Goal: Information Seeking & Learning: Learn about a topic

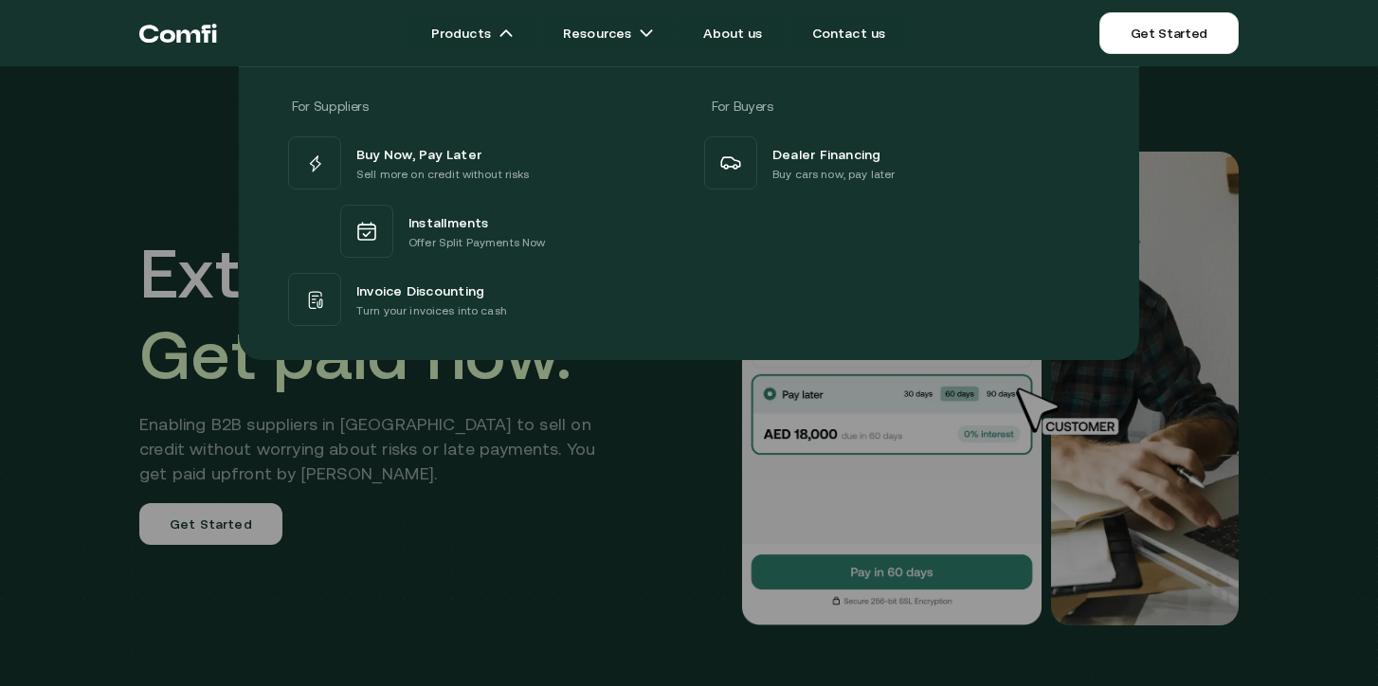
click at [1289, 174] on div "For Suppliers For Buyers Buy Now, Pay Later Sell more on credit without risks I…" at bounding box center [689, 206] width 1378 height 308
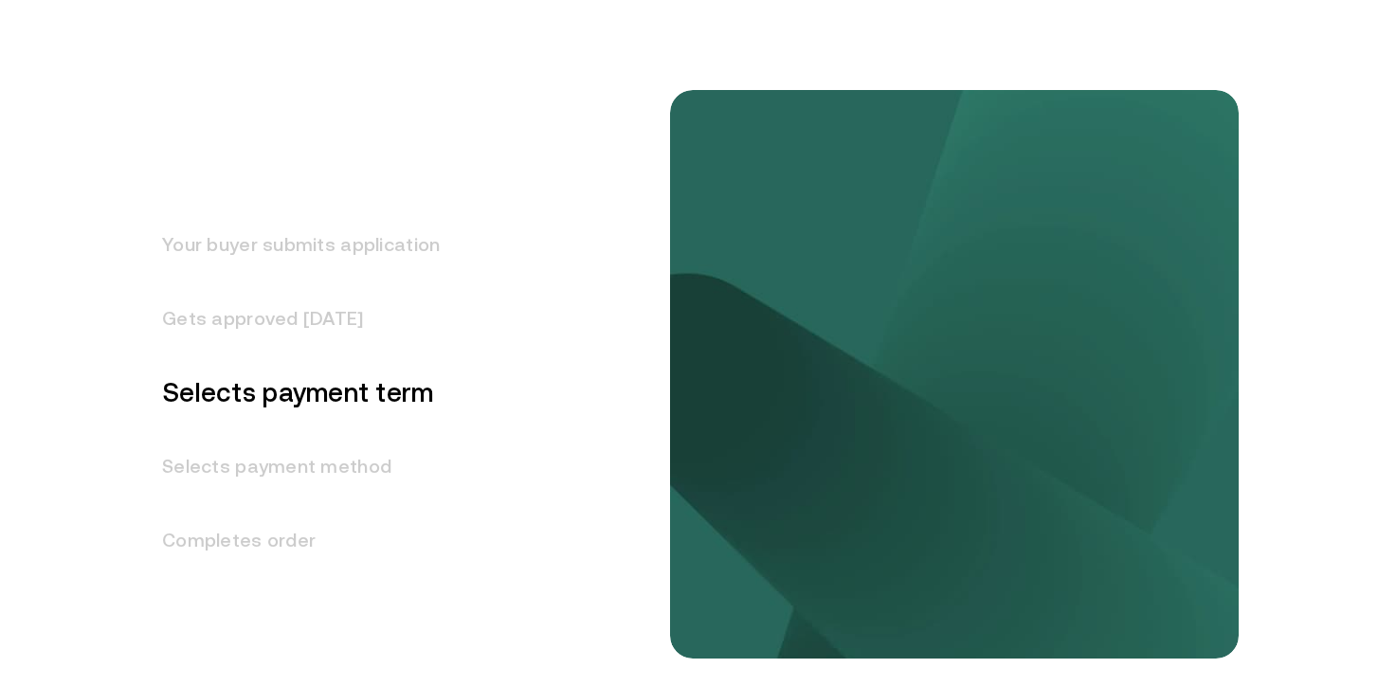
scroll to position [2311, 0]
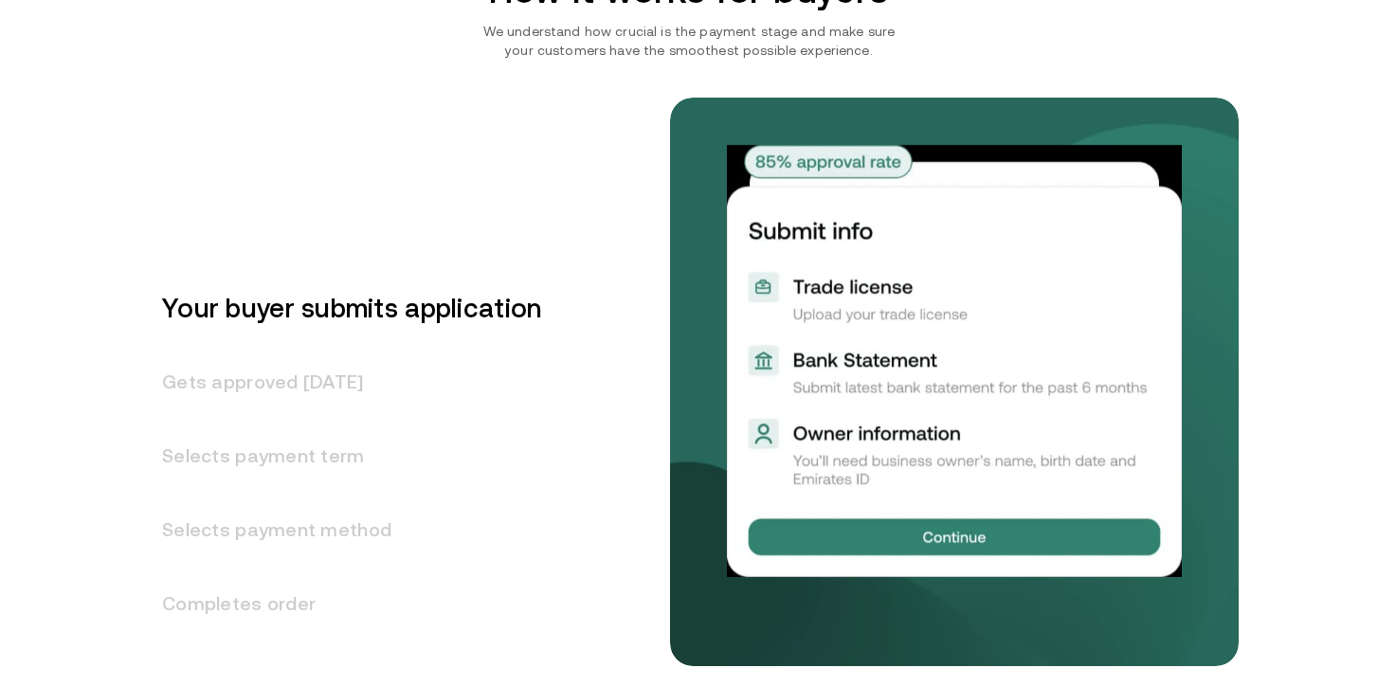
click at [258, 381] on h3 "Gets approved [DATE]" at bounding box center [340, 382] width 402 height 74
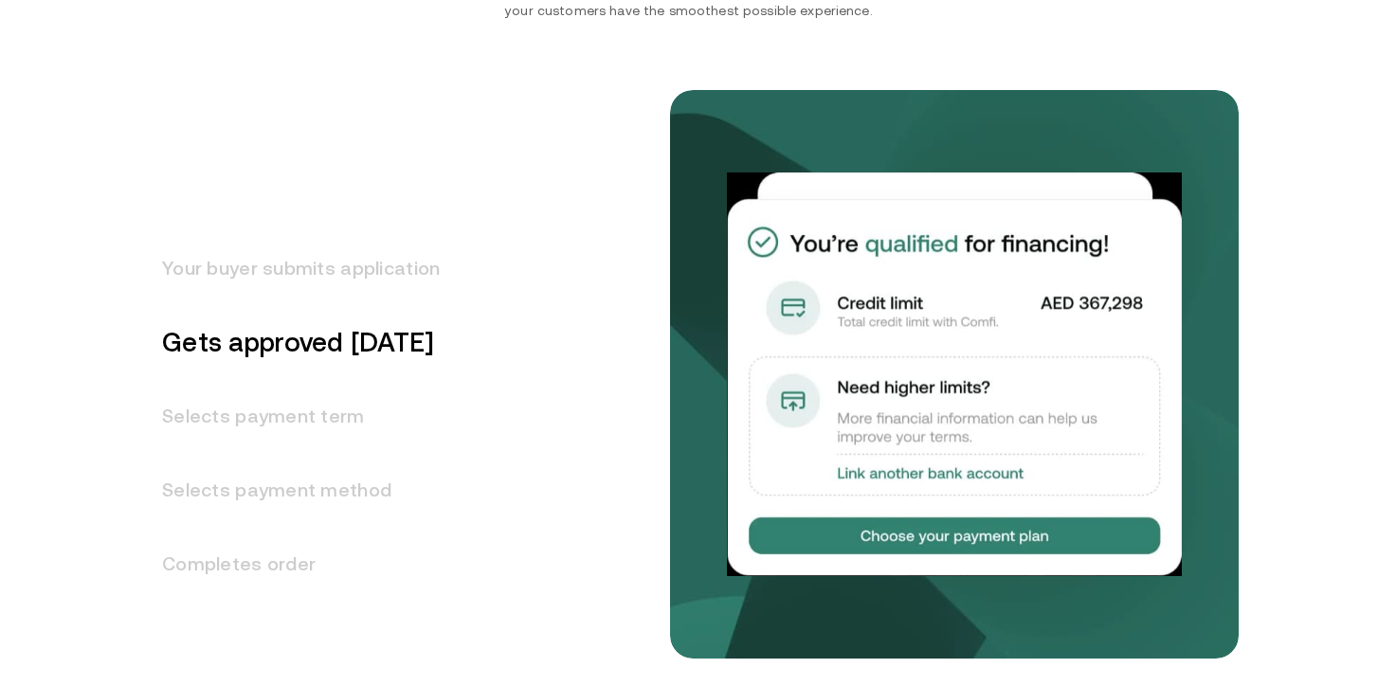
click at [262, 420] on h3 "Selects payment term" at bounding box center [289, 416] width 300 height 74
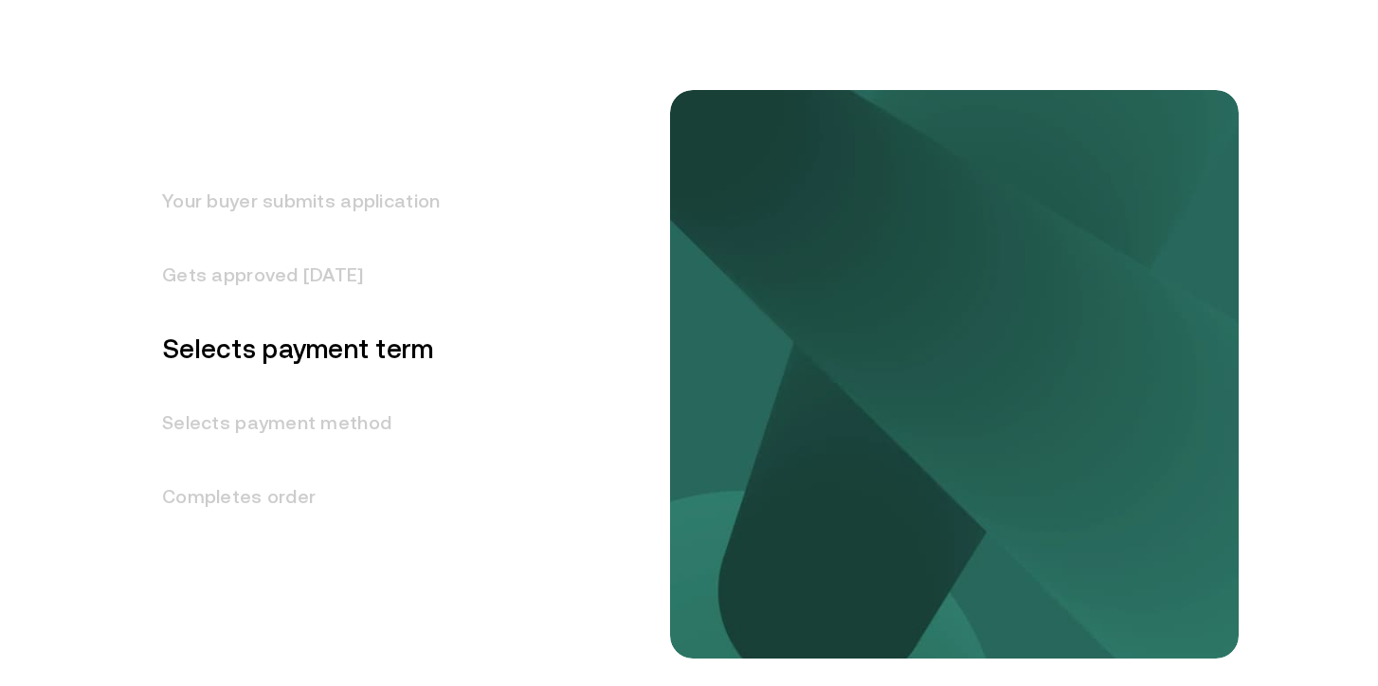
scroll to position [2425, 0]
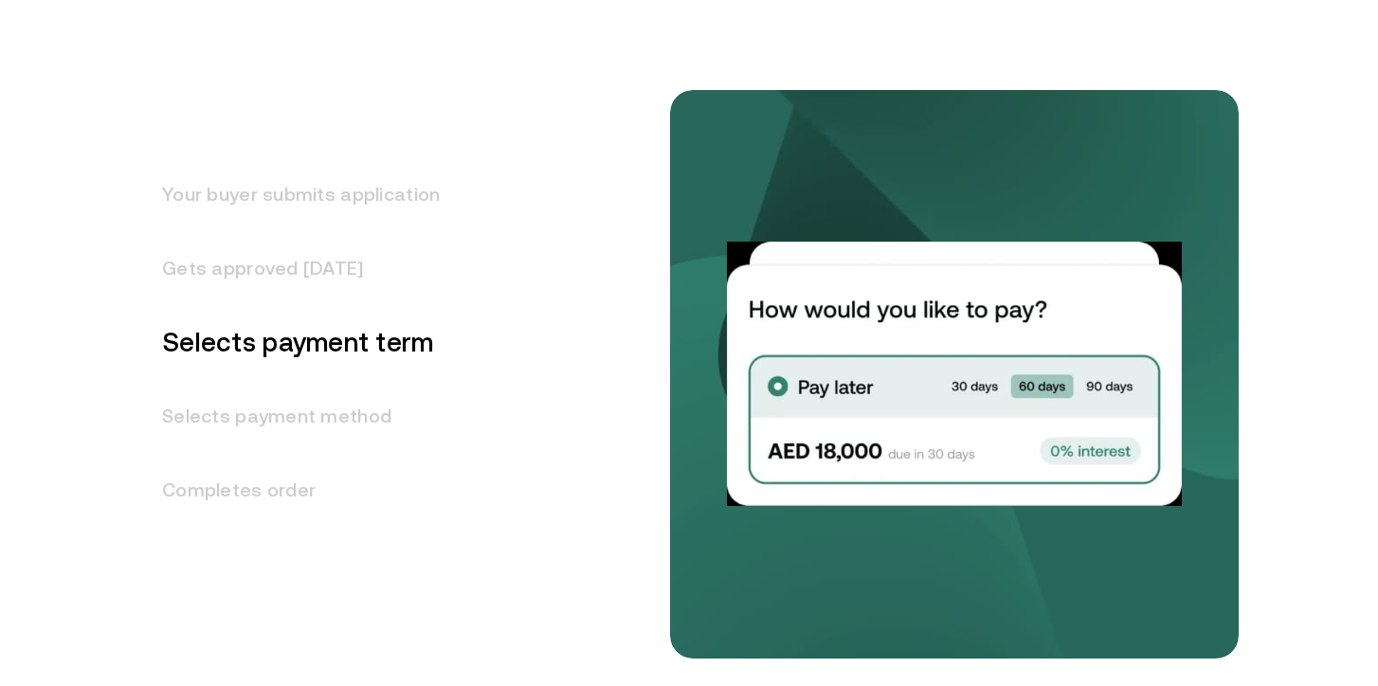
click at [279, 458] on h3 "Completes order" at bounding box center [289, 490] width 300 height 74
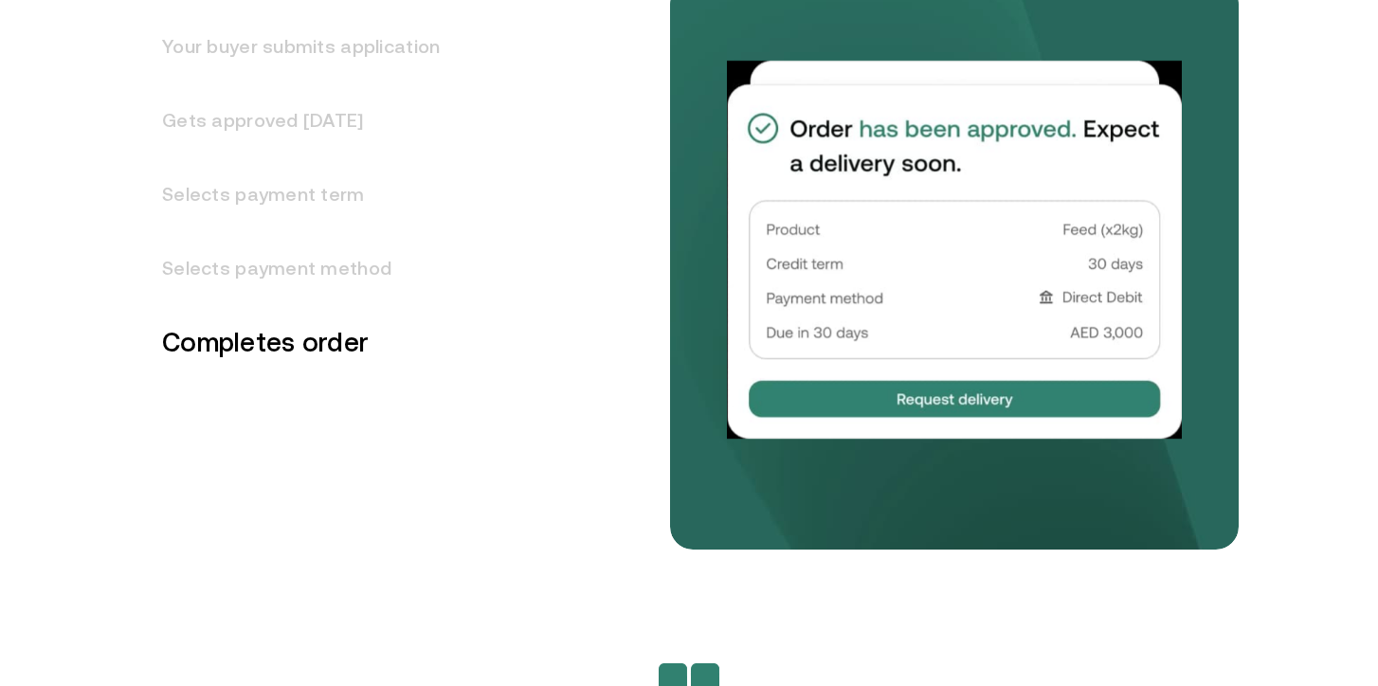
click at [304, 299] on h3 "Selects payment method" at bounding box center [289, 268] width 300 height 74
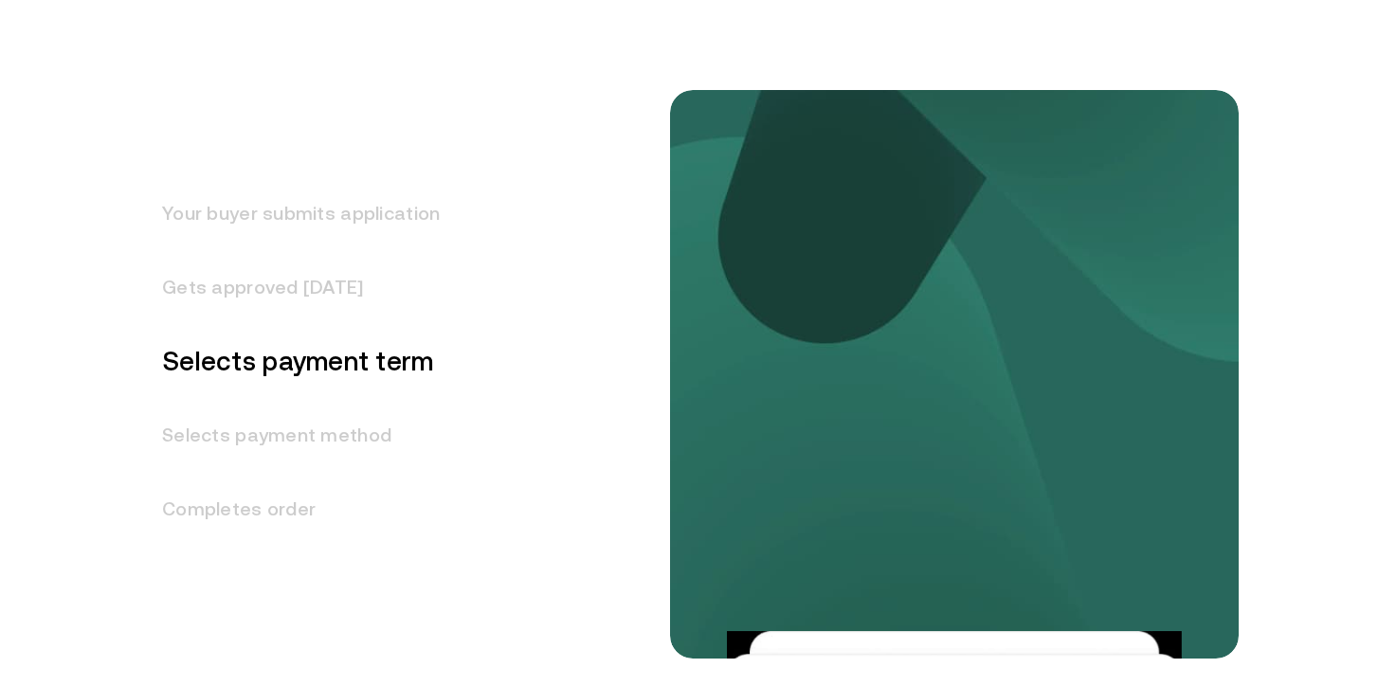
scroll to position [2407, 0]
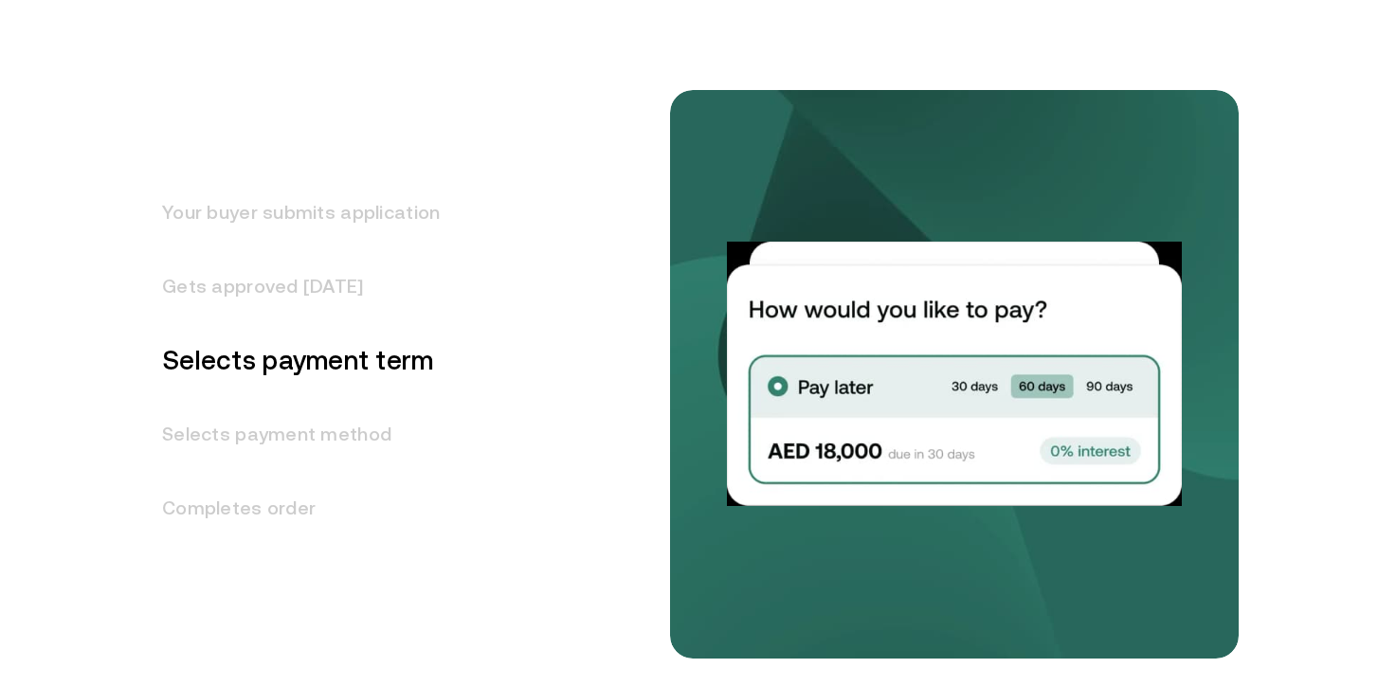
click at [308, 217] on h3 "Your buyer submits application" at bounding box center [289, 212] width 300 height 74
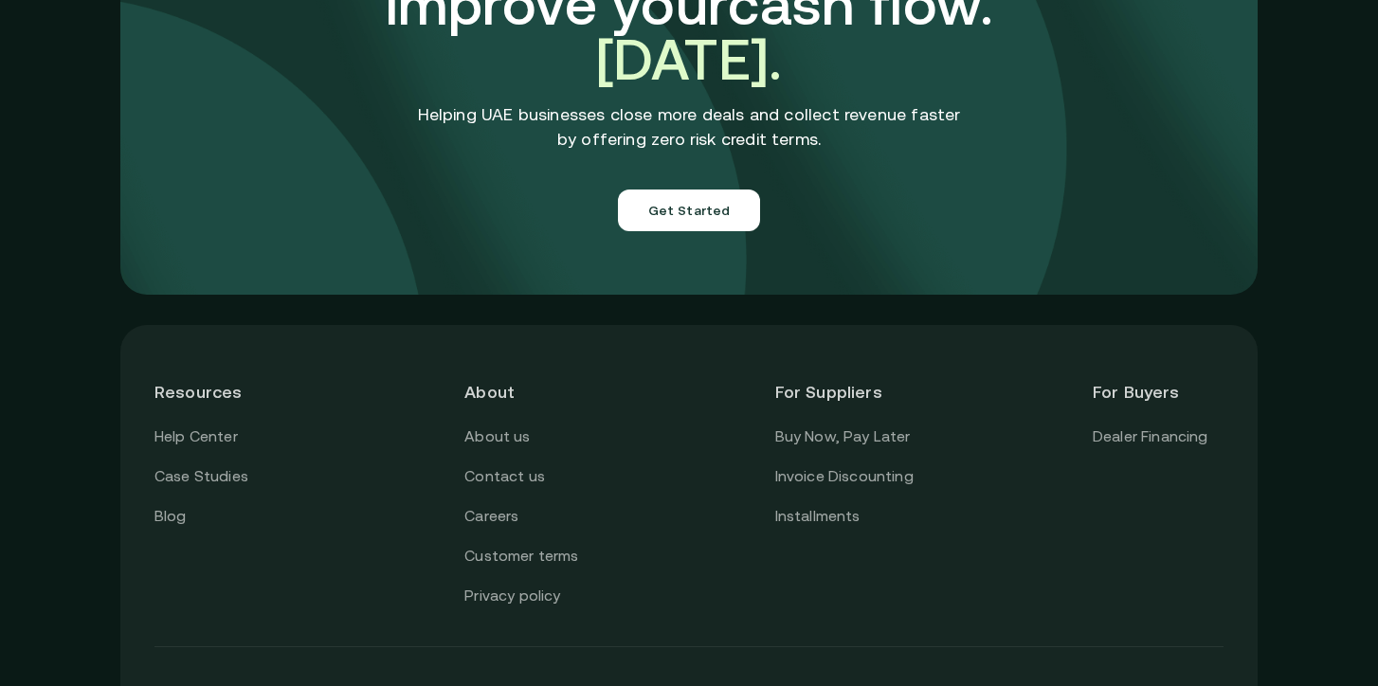
scroll to position [6661, 0]
click at [811, 465] on link "Invoice Discounting" at bounding box center [844, 477] width 138 height 25
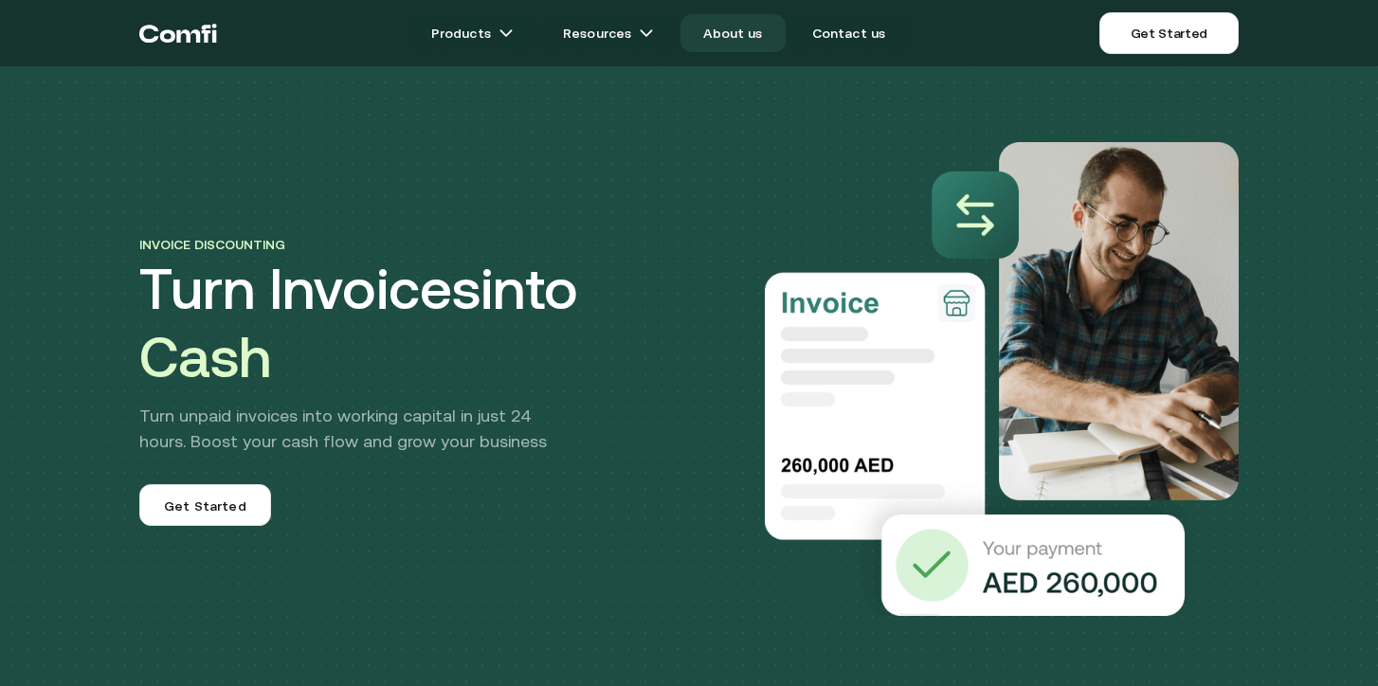
click at [741, 42] on link "About us" at bounding box center [732, 33] width 104 height 38
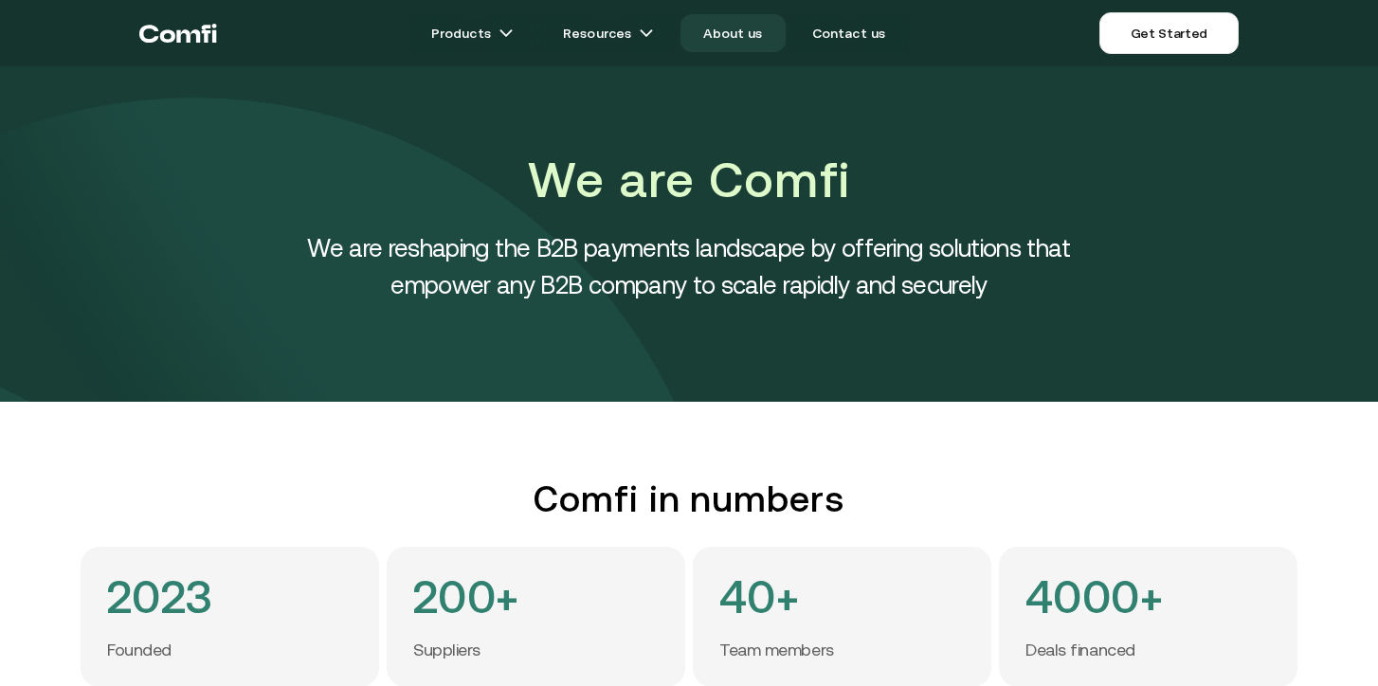
click at [737, 33] on link "About us" at bounding box center [732, 33] width 104 height 38
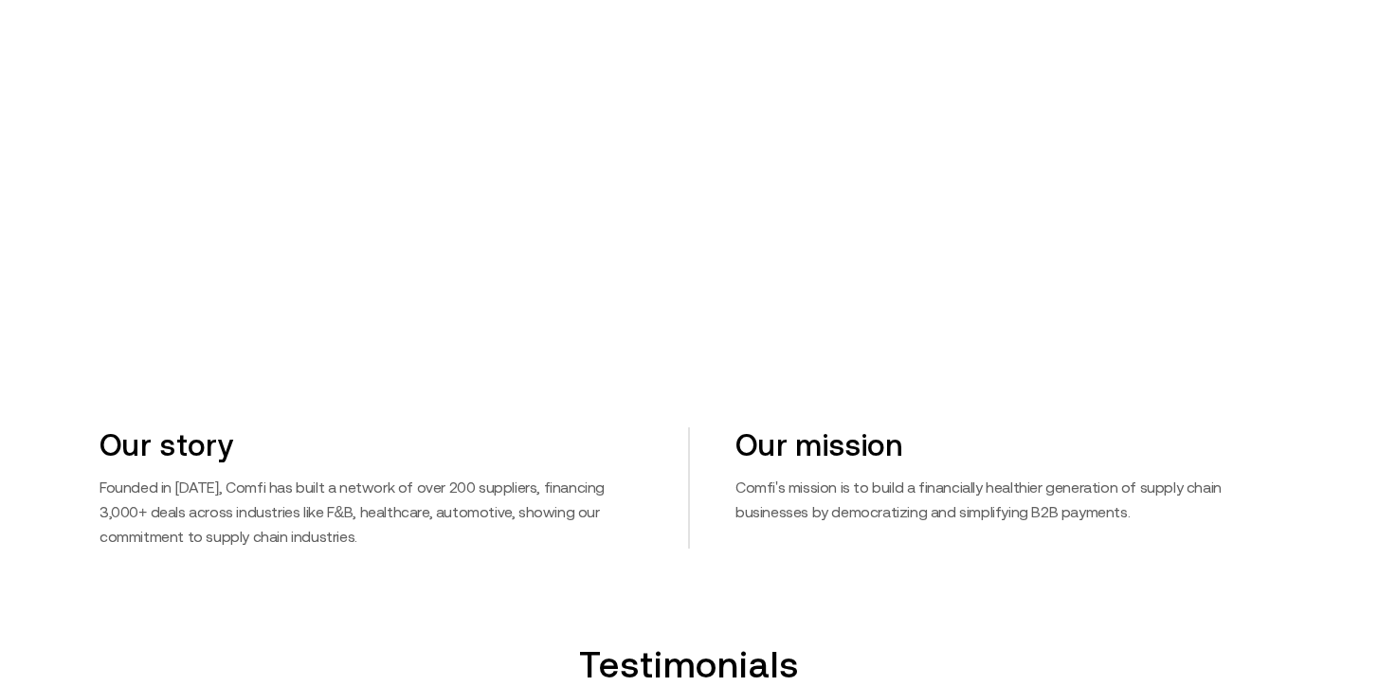
scroll to position [890, 0]
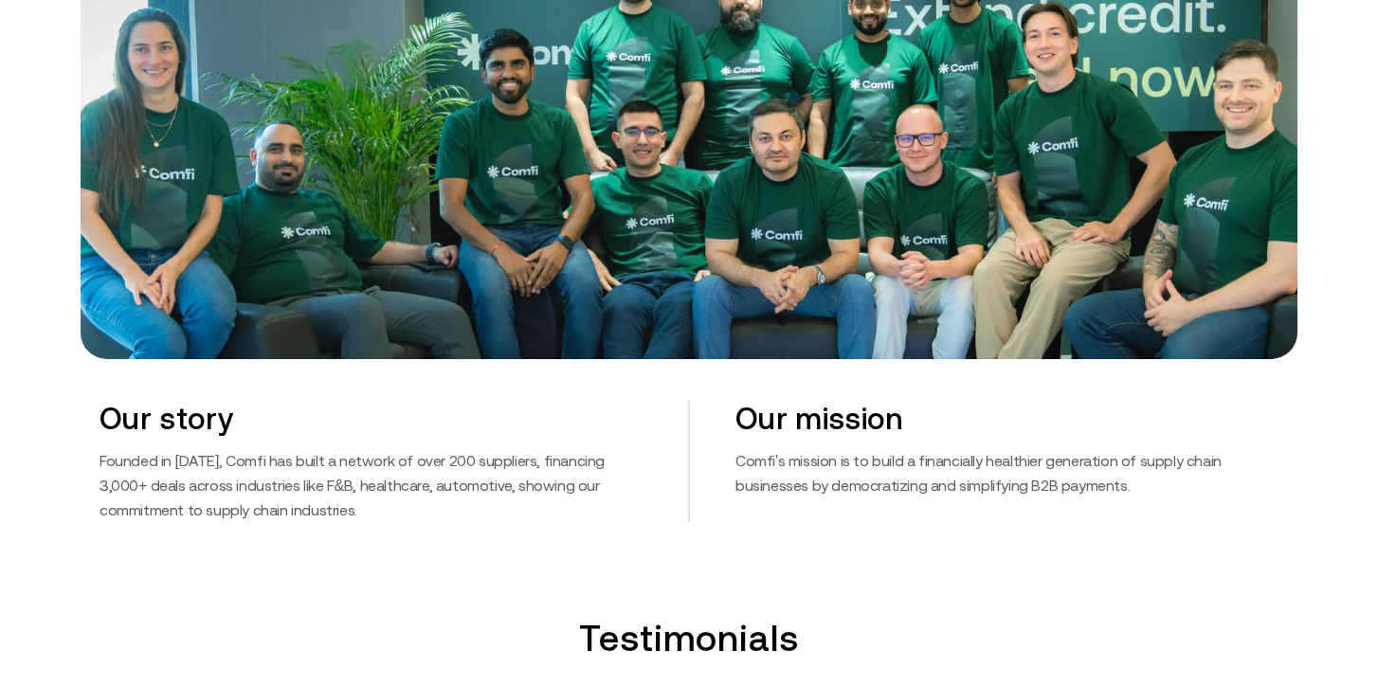
click at [741, 463] on p "Comfi's mission is to build a financially healthier generation of supply chain …" at bounding box center [1006, 472] width 543 height 49
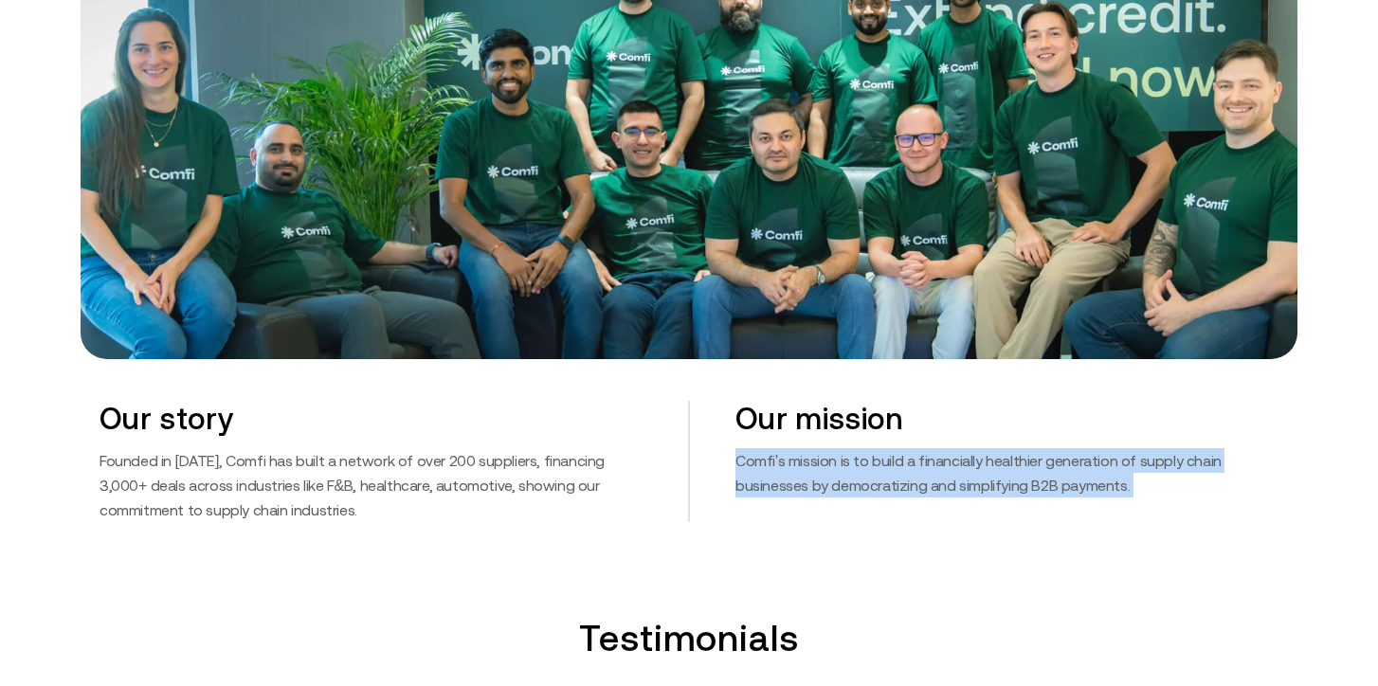
click at [741, 463] on p "Comfi's mission is to build a financially healthier generation of supply chain …" at bounding box center [1006, 472] width 543 height 49
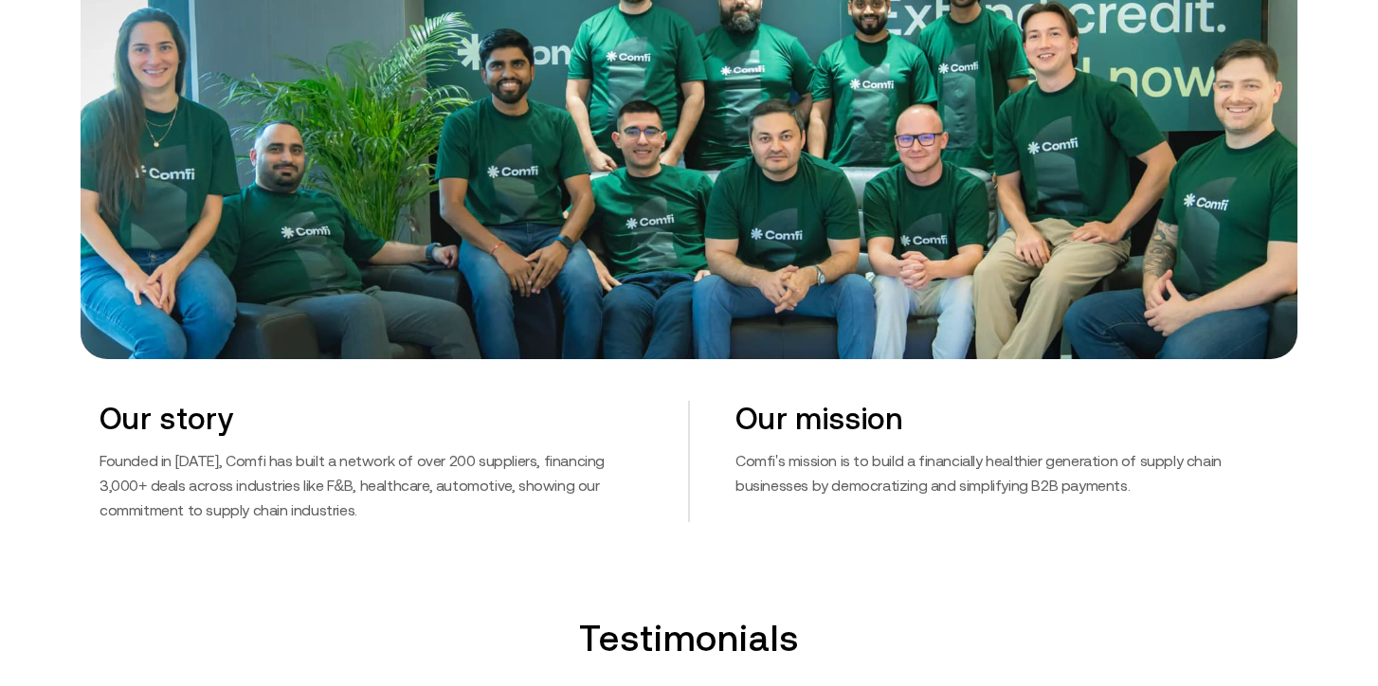
click at [846, 502] on div "Our mission Comfi's mission is to build a financially healthier generation of s…" at bounding box center [983, 461] width 589 height 121
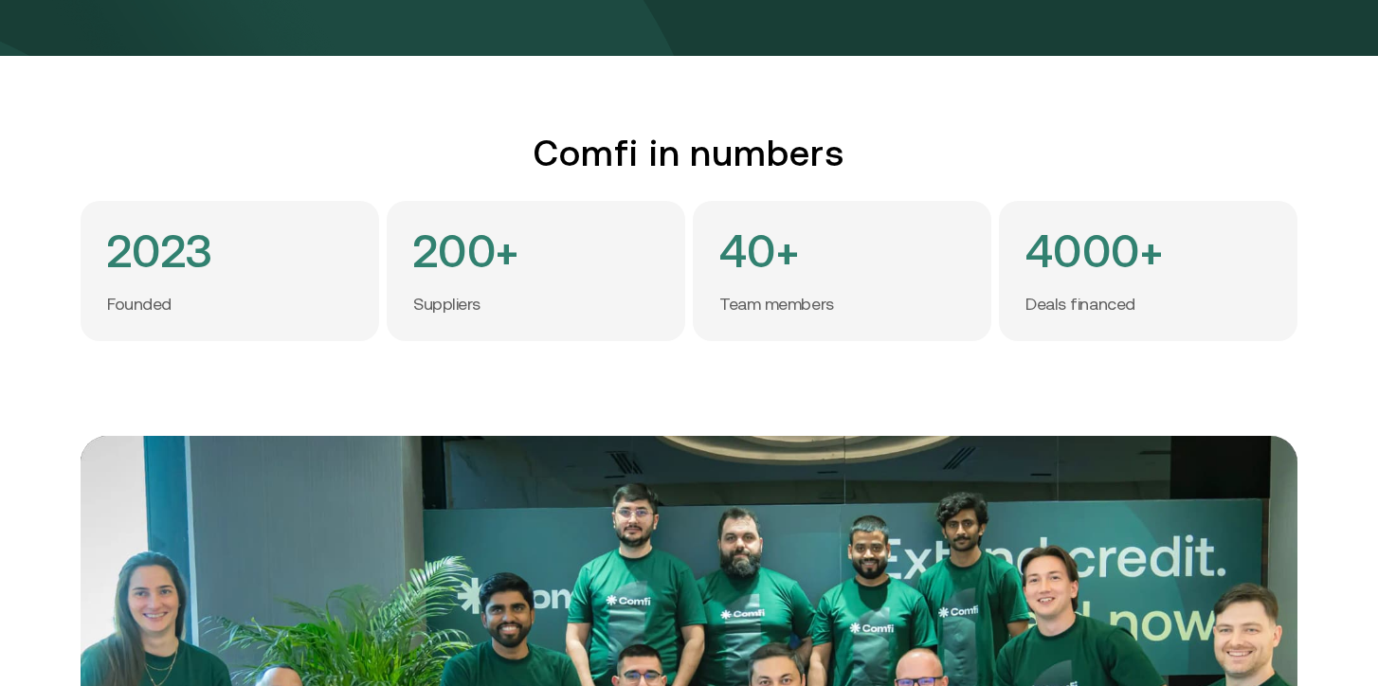
scroll to position [0, 0]
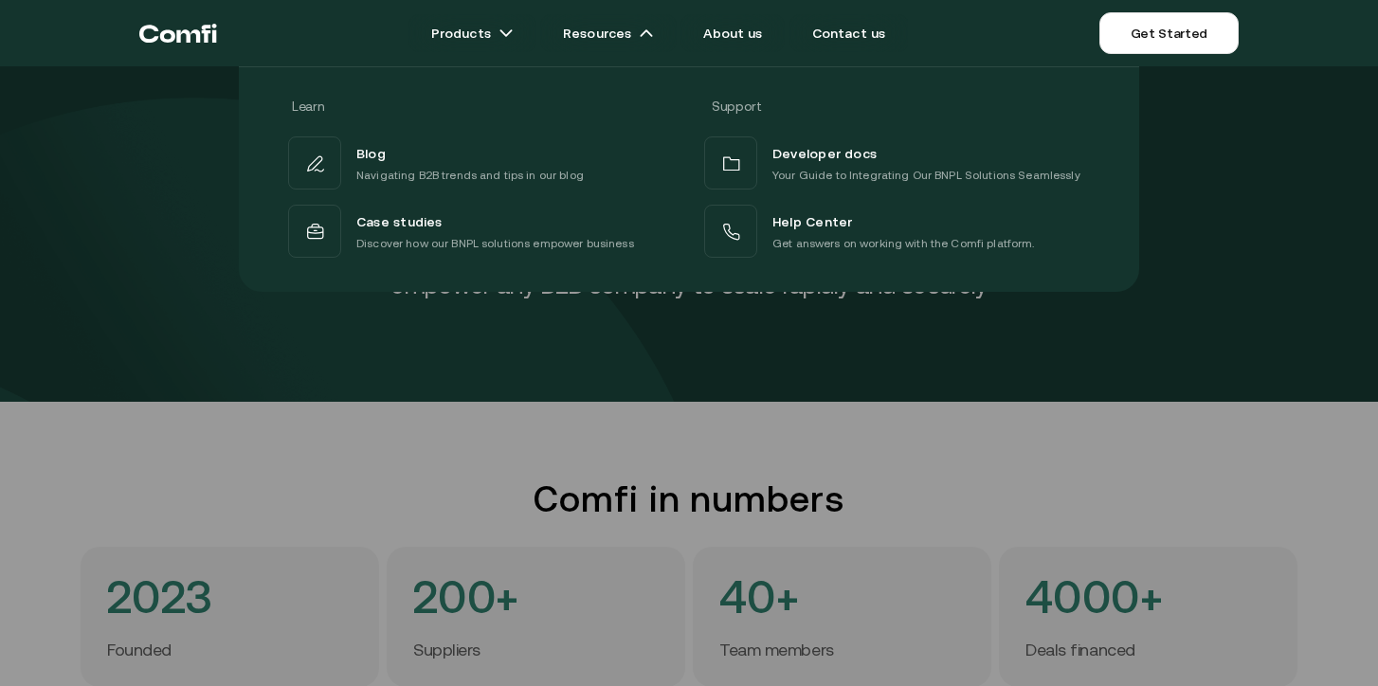
click at [1253, 403] on div at bounding box center [689, 409] width 1378 height 686
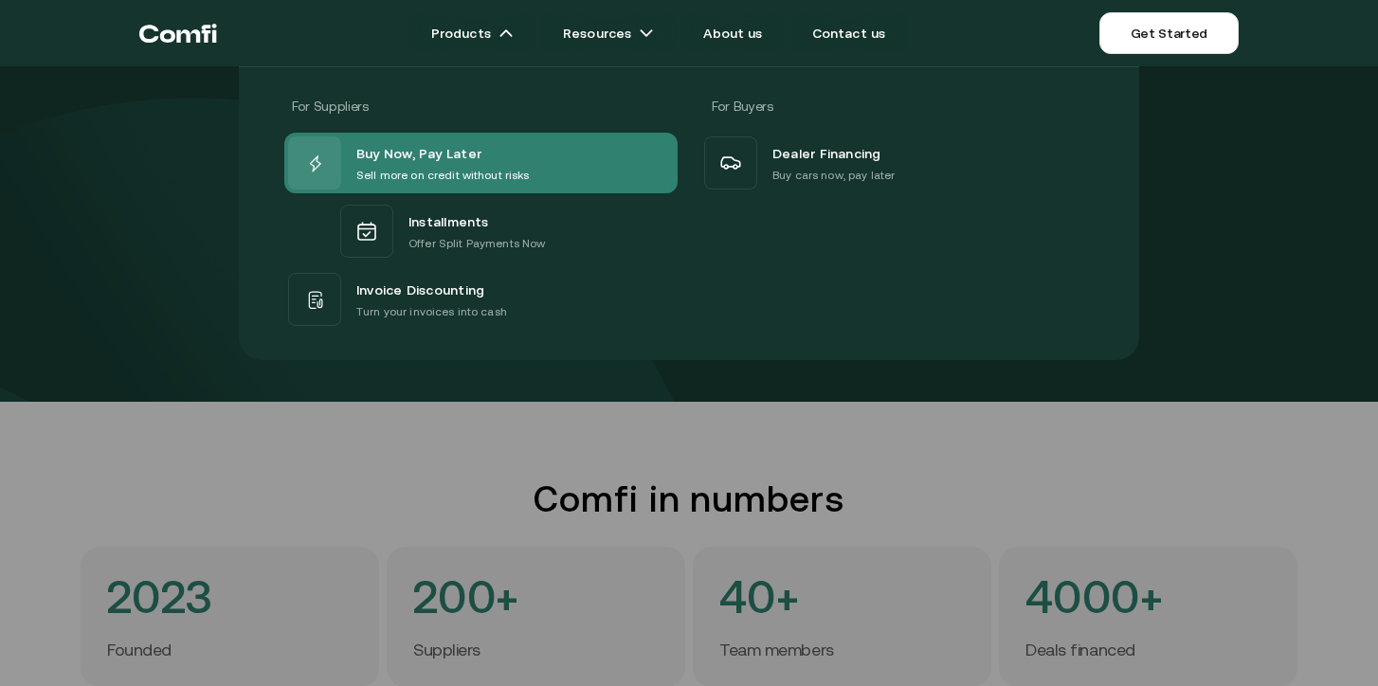
click at [441, 167] on p "Sell more on credit without risks" at bounding box center [442, 175] width 173 height 19
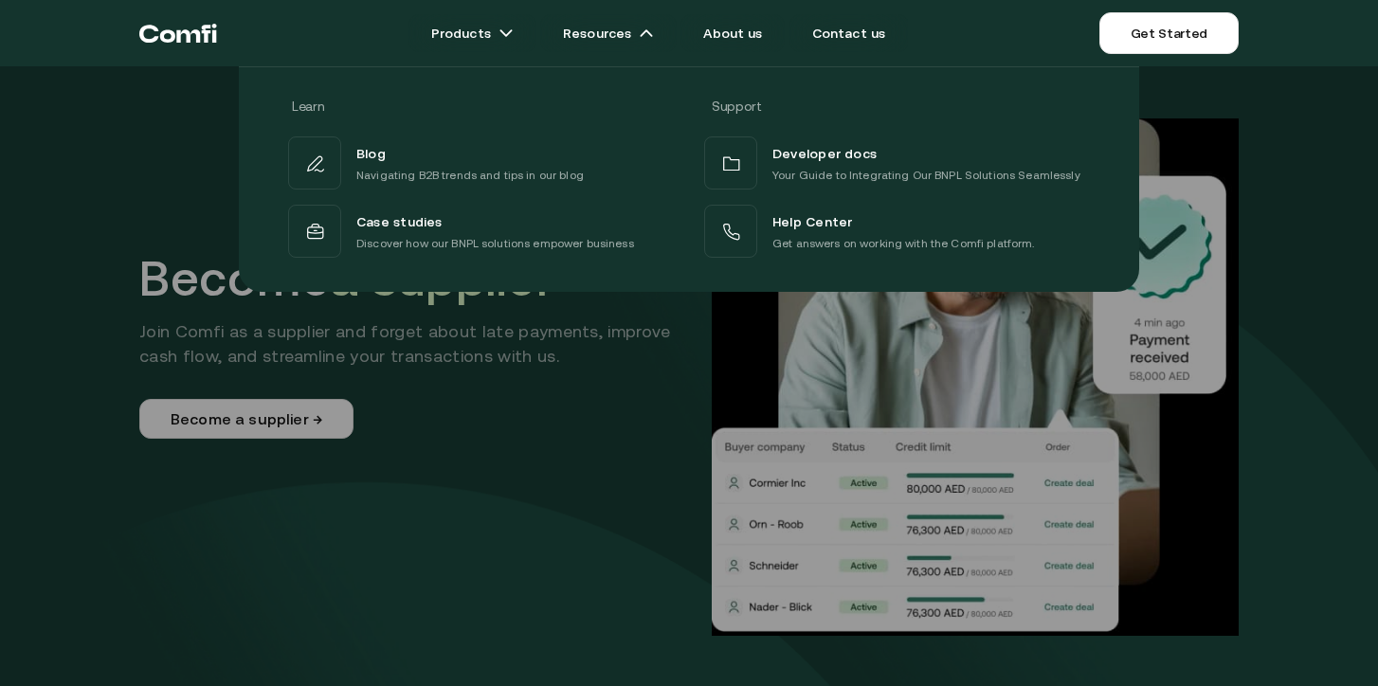
click at [641, 397] on div at bounding box center [689, 409] width 1378 height 686
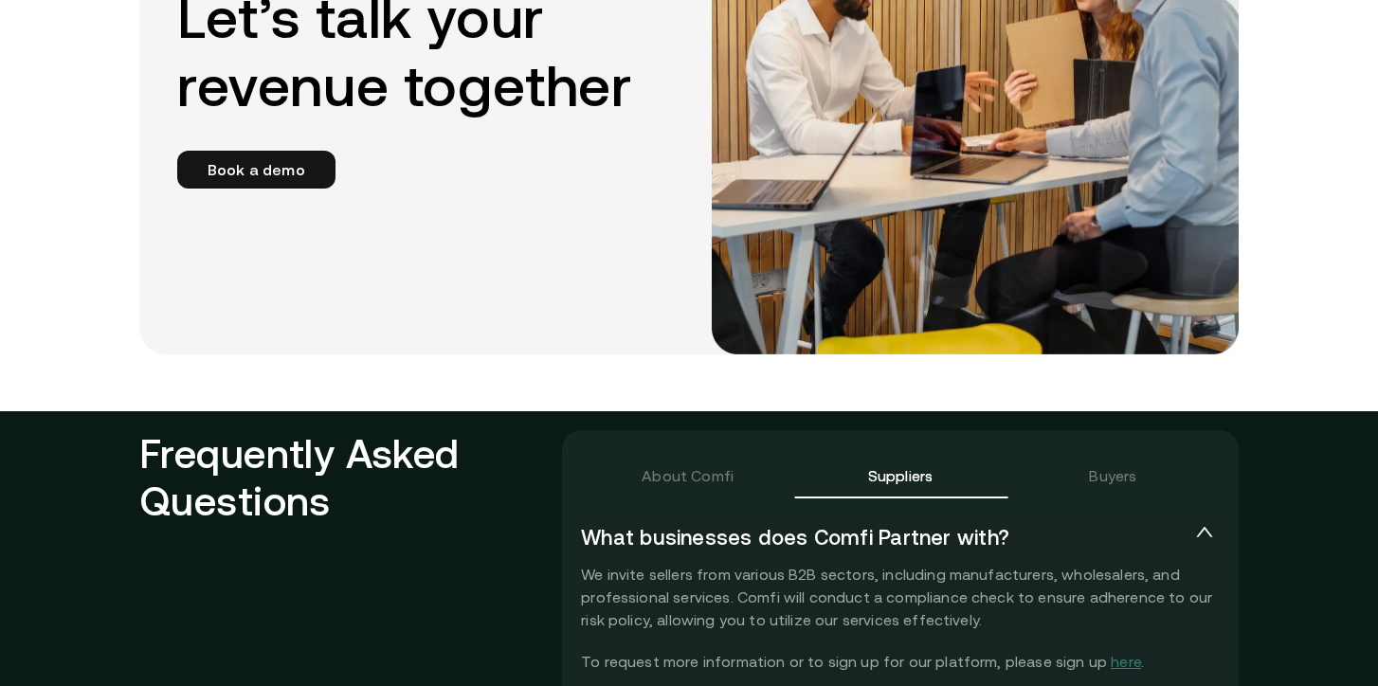
scroll to position [3770, 0]
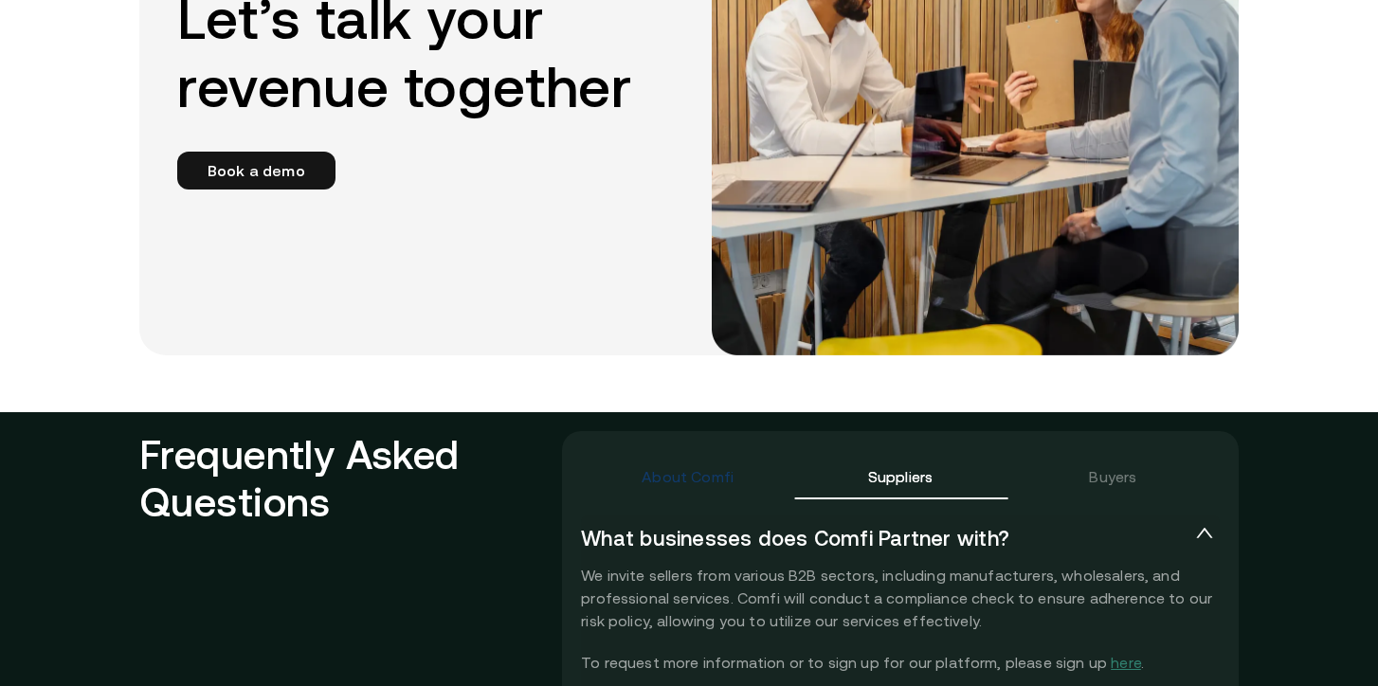
click at [689, 482] on div "About Comfi" at bounding box center [688, 476] width 92 height 23
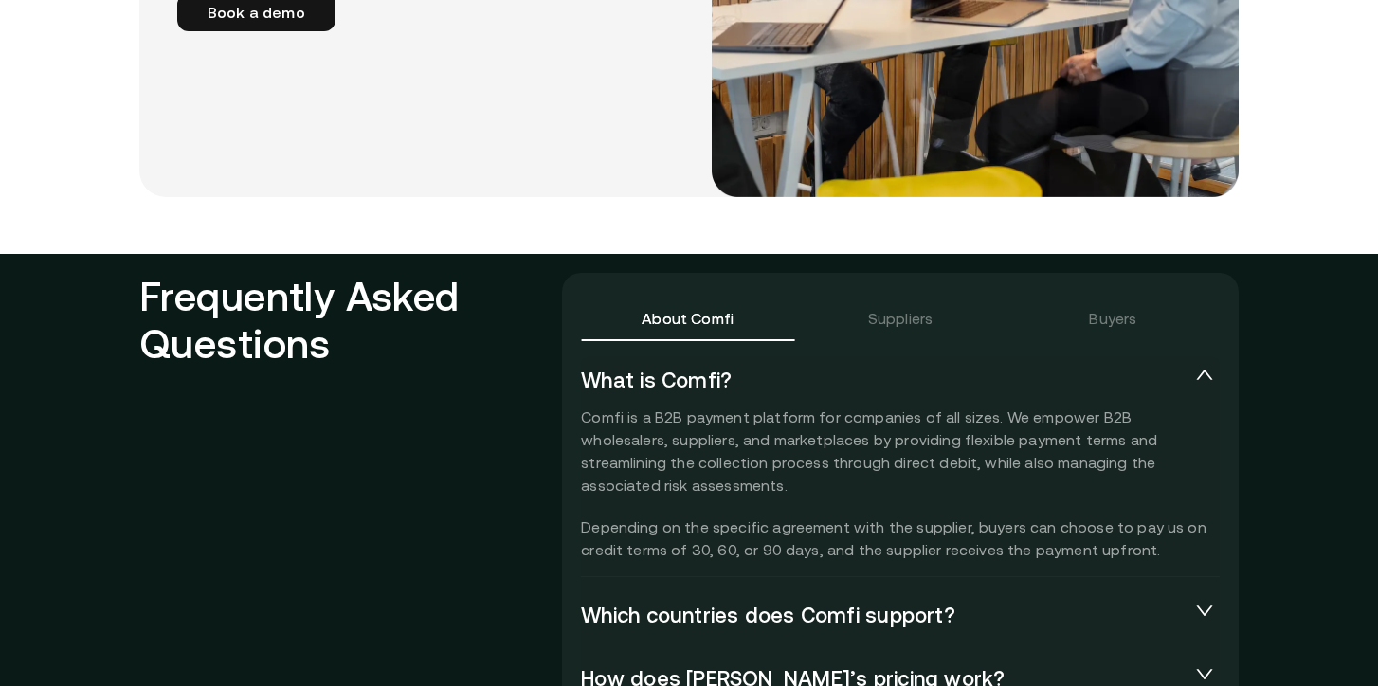
scroll to position [3931, 0]
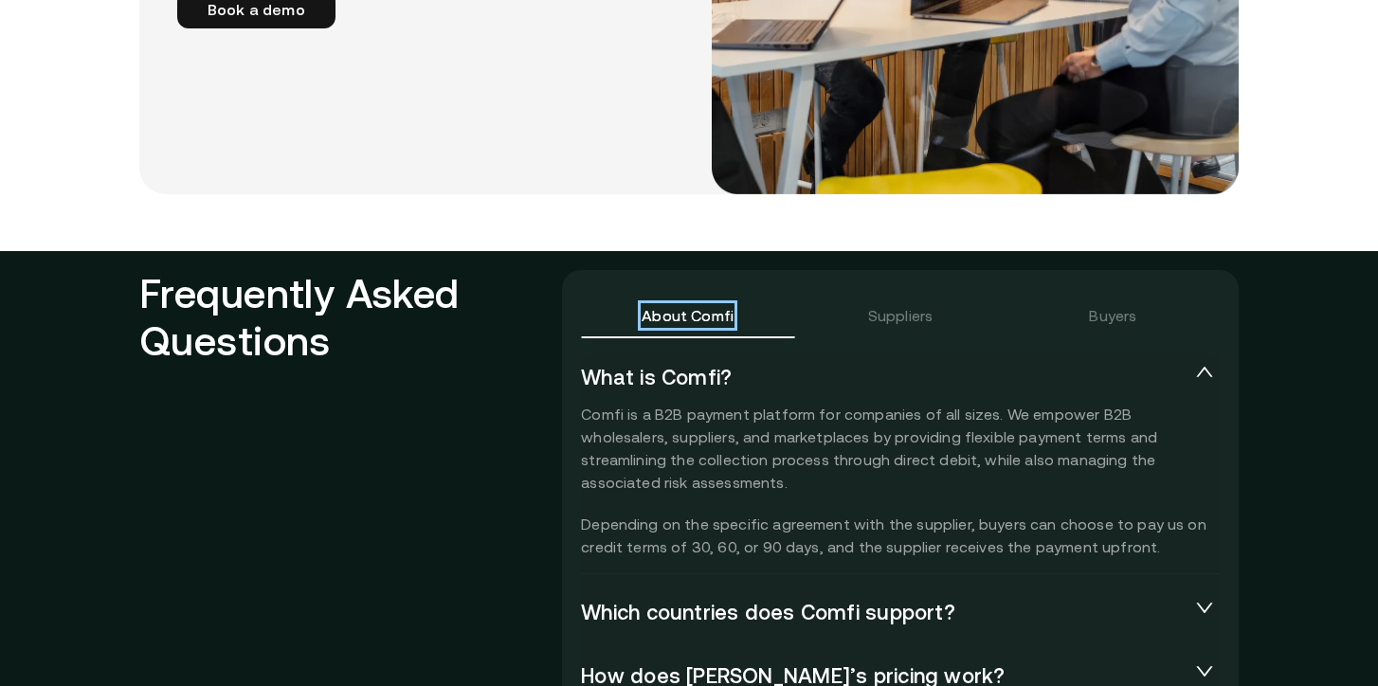
click at [598, 423] on p "Comfi is a B2B payment platform for companies of all sizes. We empower B2B whol…" at bounding box center [900, 480] width 639 height 155
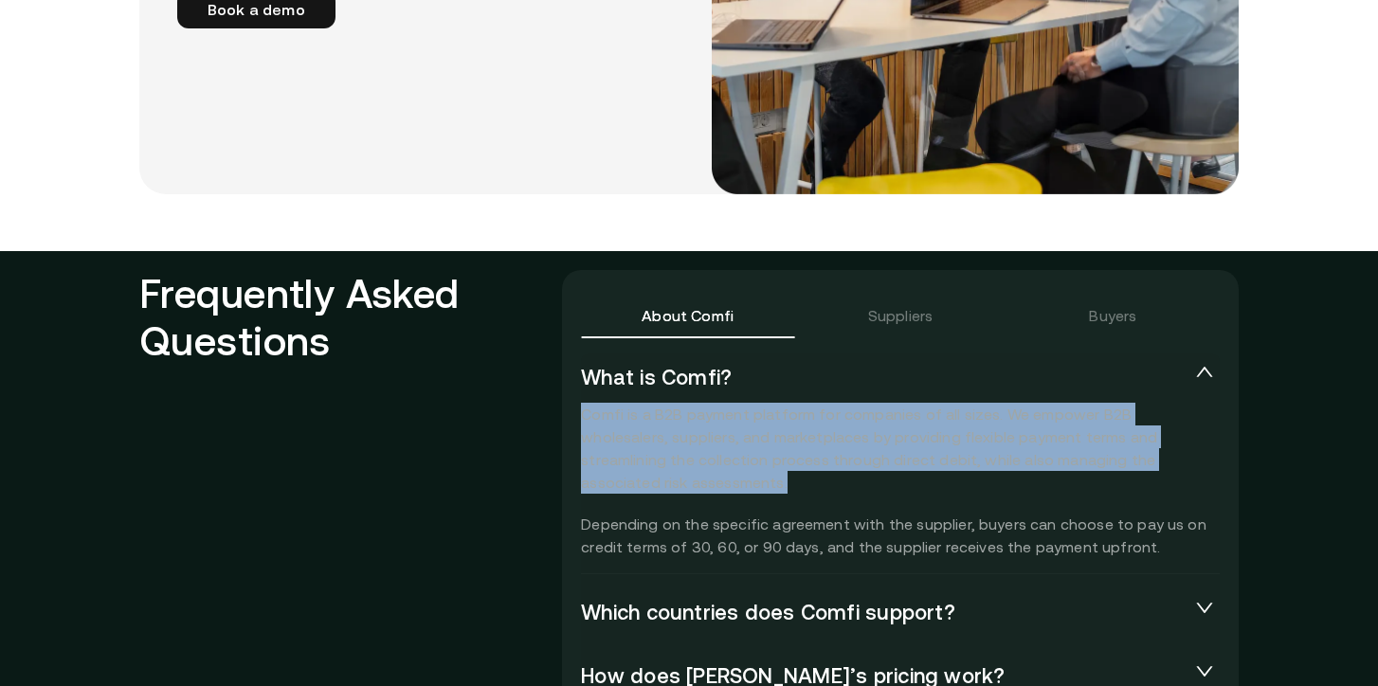
drag, startPoint x: 578, startPoint y: 418, endPoint x: 724, endPoint y: 486, distance: 161.1
click at [724, 486] on div "About Comfi Suppliers Buyers What is [DEMOGRAPHIC_DATA]? Comfi is a B2B payment…" at bounding box center [900, 567] width 677 height 595
click at [724, 487] on p "Comfi is a B2B payment platform for companies of all sizes. We empower B2B whol…" at bounding box center [900, 480] width 639 height 155
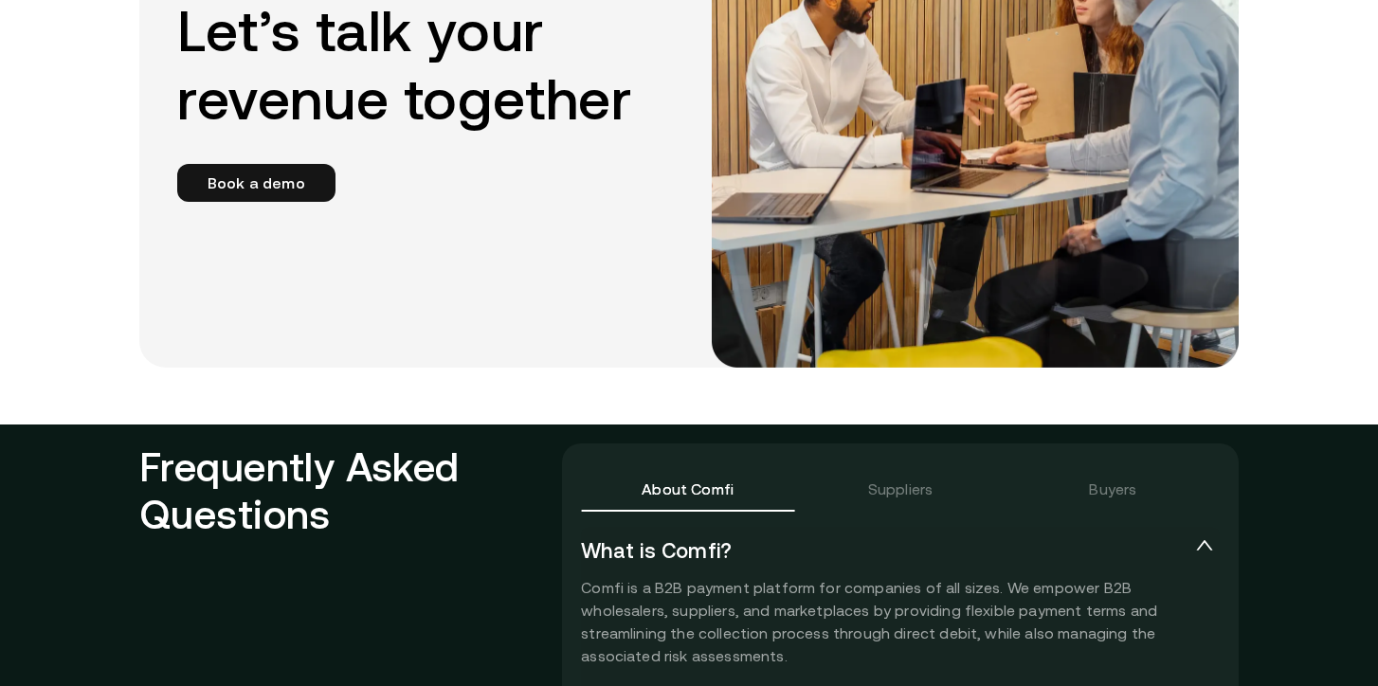
scroll to position [3756, 0]
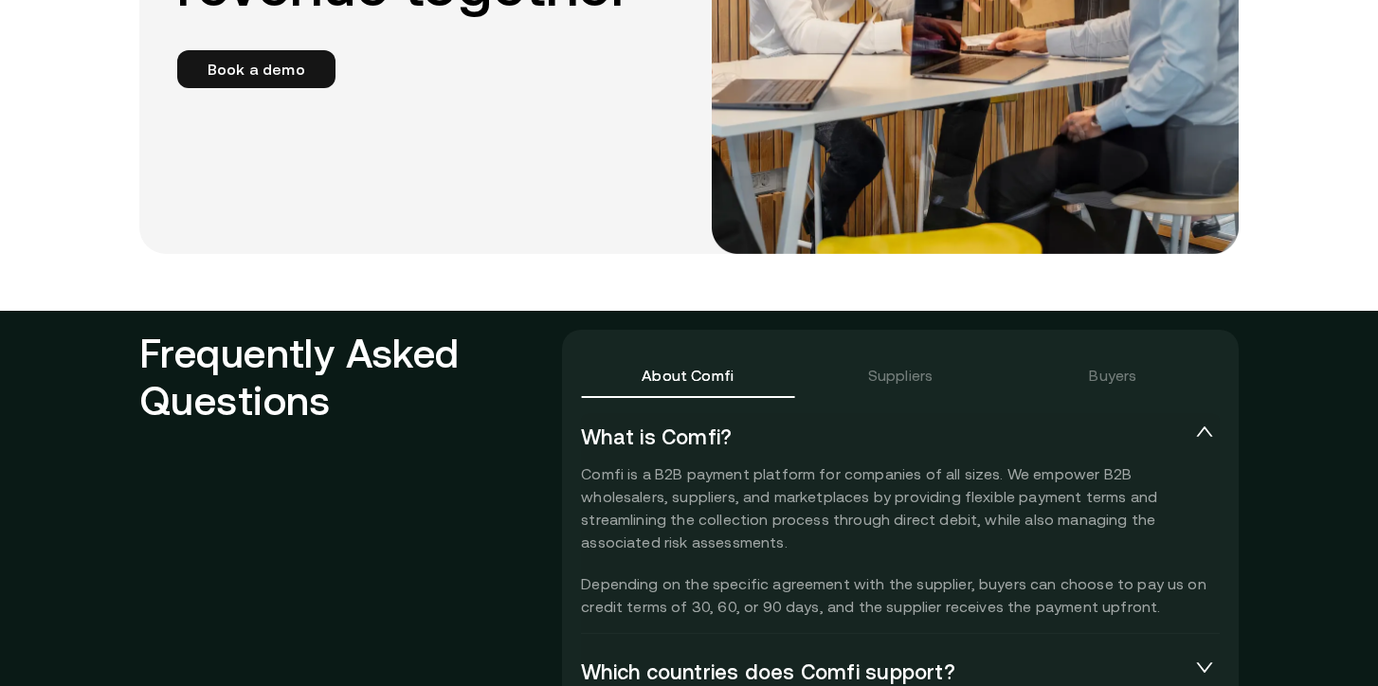
click at [562, 444] on div "About Comfi Suppliers Buyers What is [DEMOGRAPHIC_DATA]? Comfi is a B2B payment…" at bounding box center [900, 627] width 677 height 595
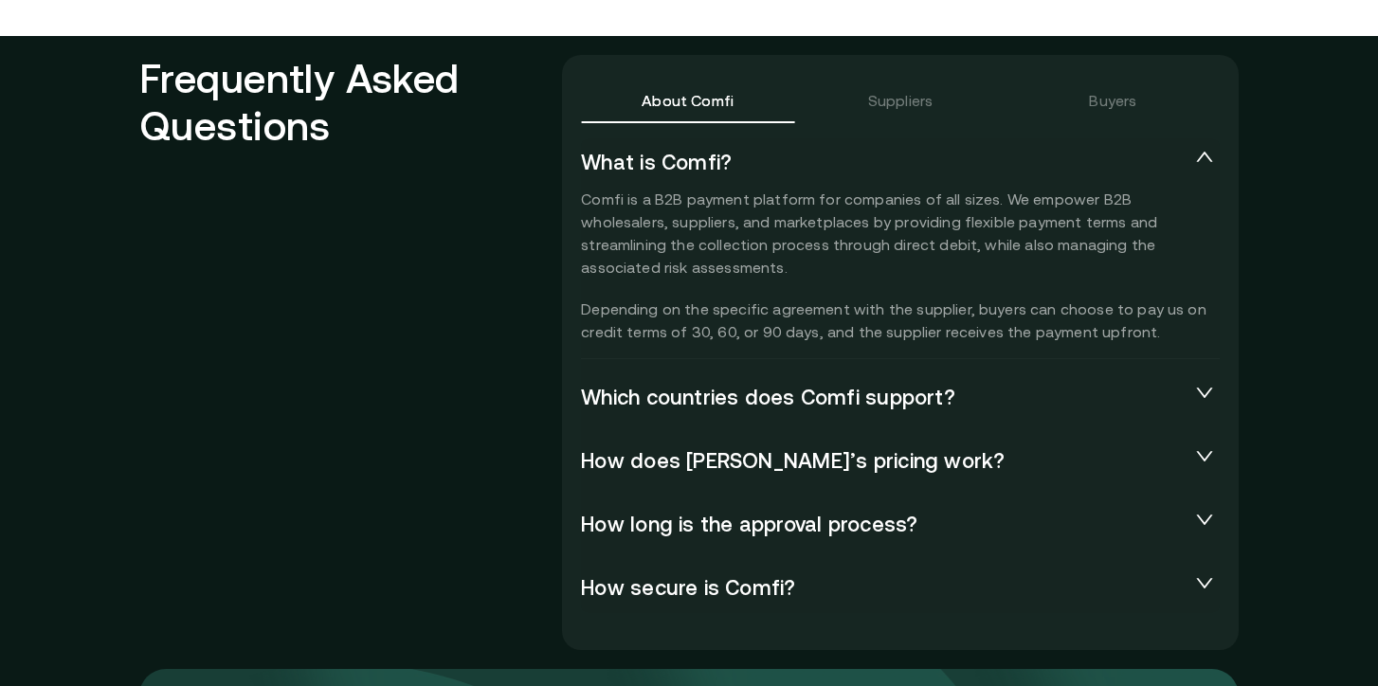
click at [718, 390] on span "Which countries does Comfi support?" at bounding box center [885, 398] width 608 height 27
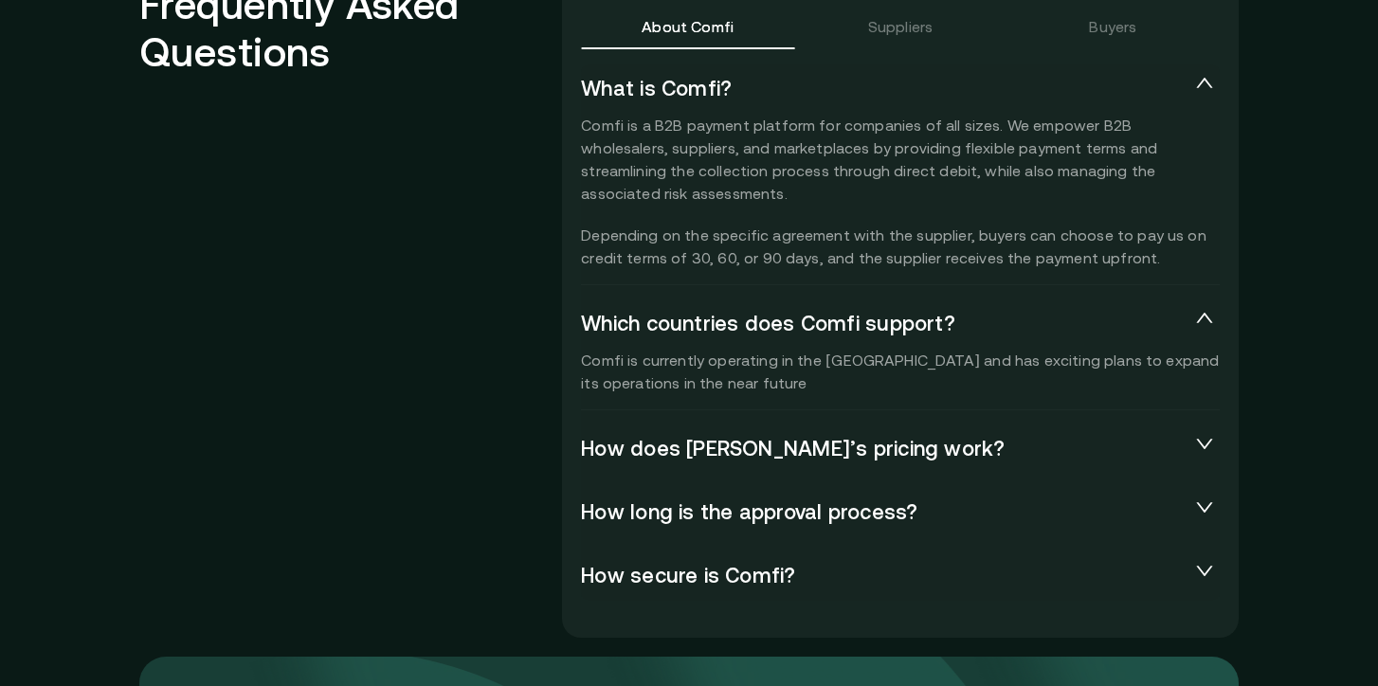
scroll to position [4222, 0]
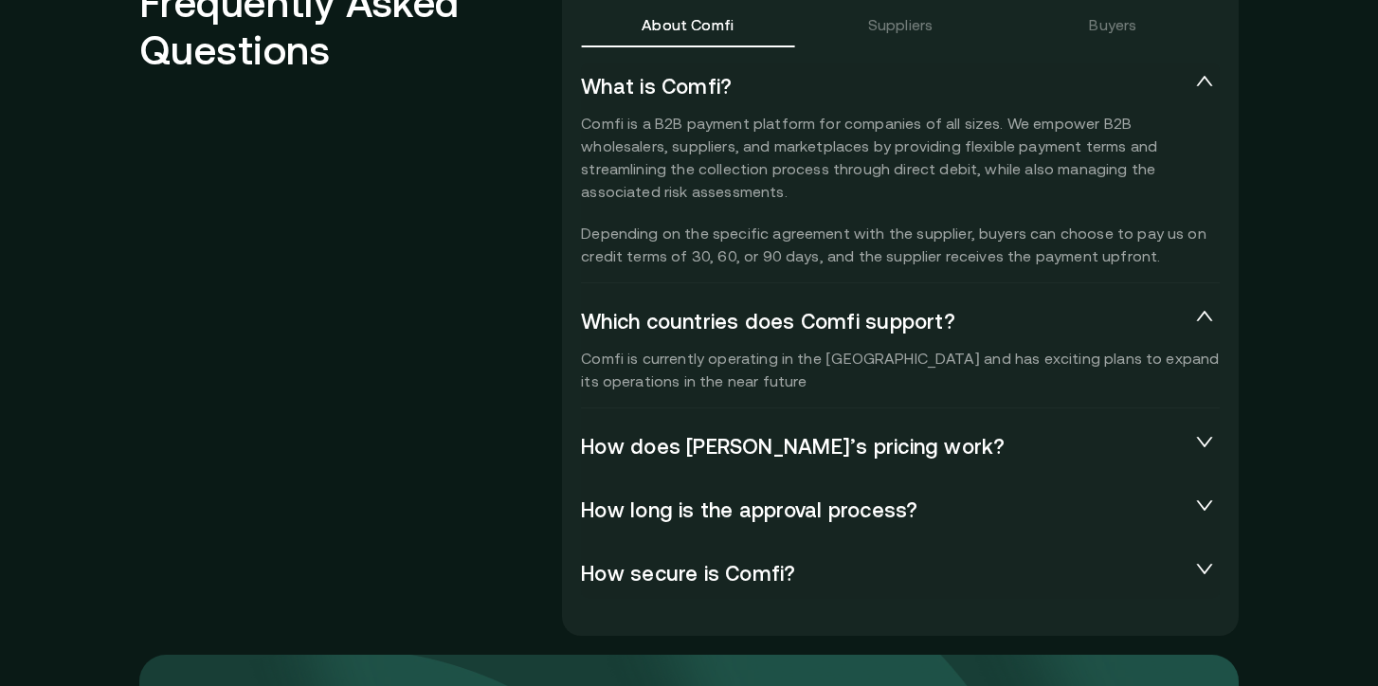
click at [771, 461] on div "How does [PERSON_NAME]’s pricing work?" at bounding box center [900, 447] width 639 height 49
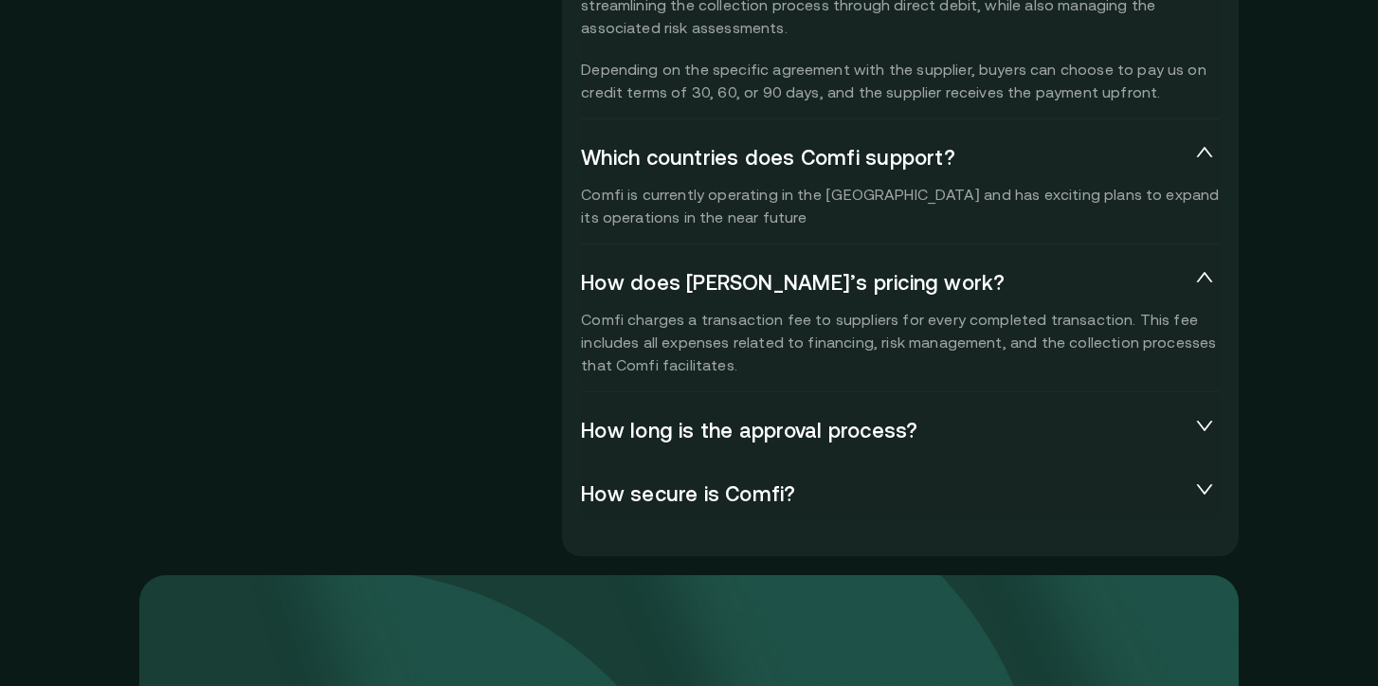
scroll to position [4412, 0]
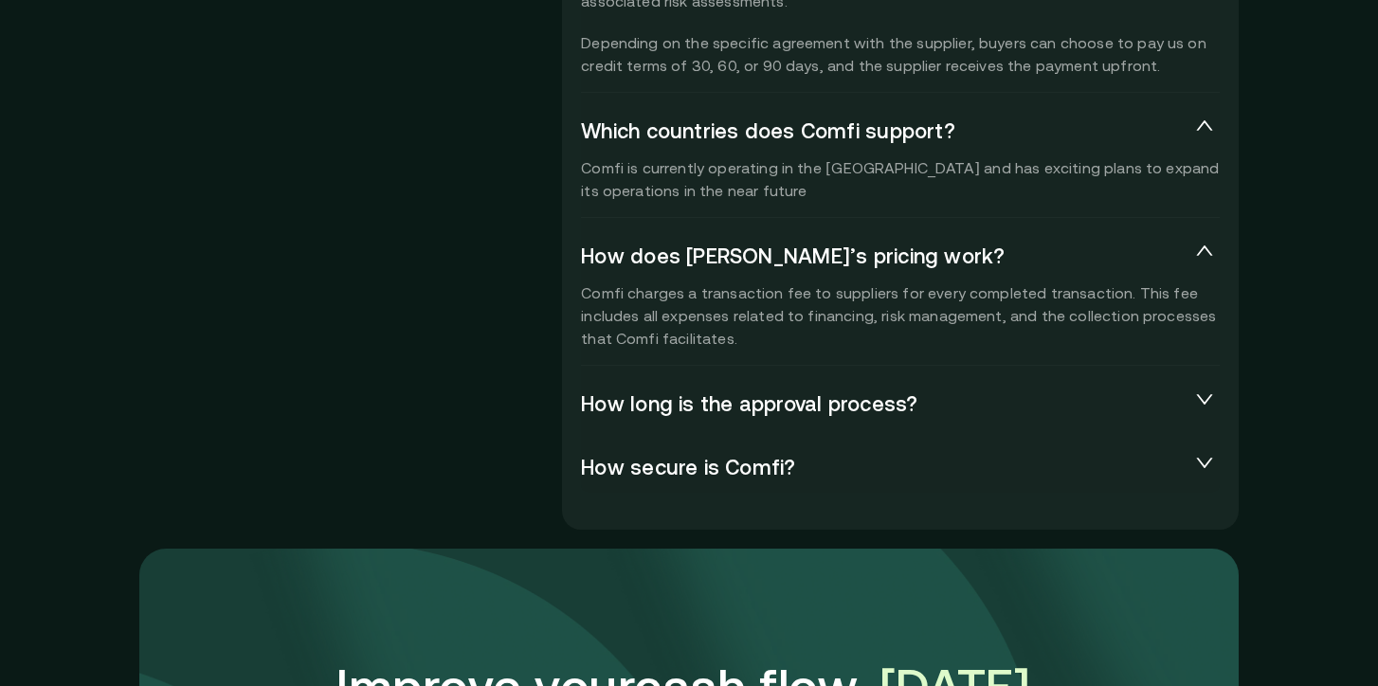
click at [846, 410] on span "How long is the approval process?" at bounding box center [885, 404] width 608 height 27
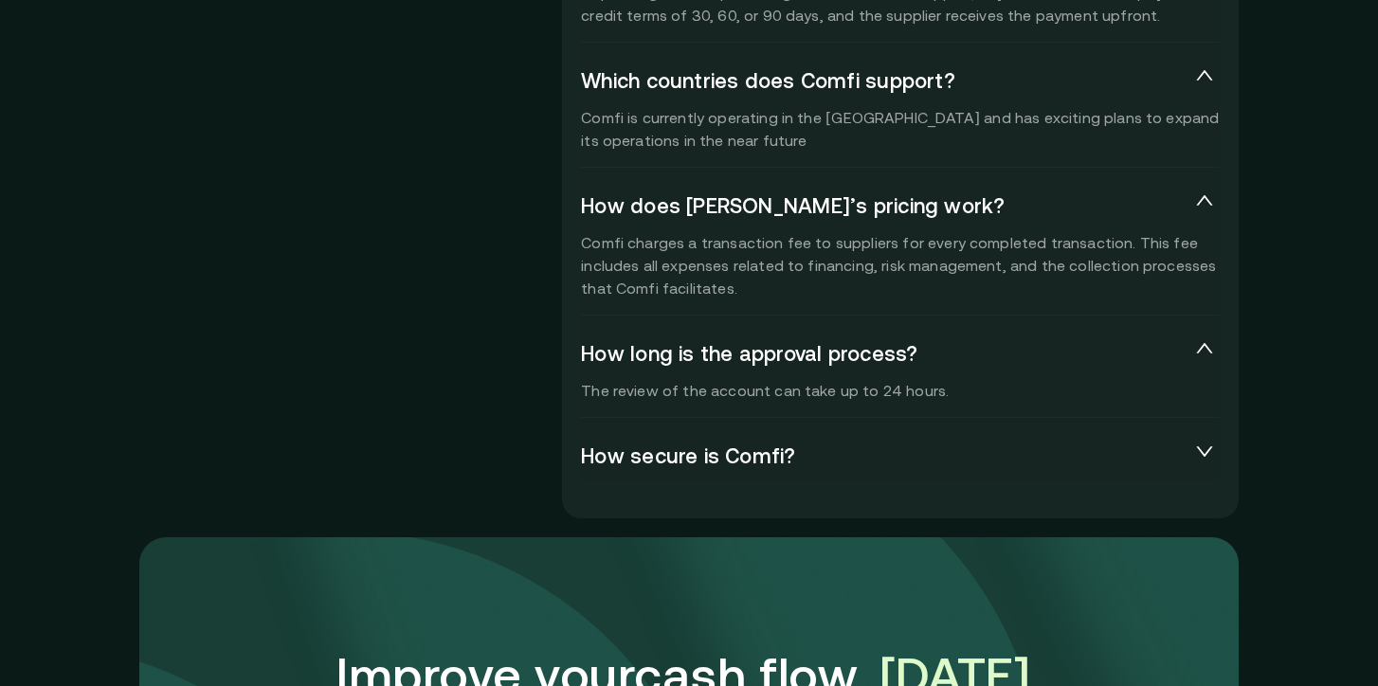
scroll to position [4465, 0]
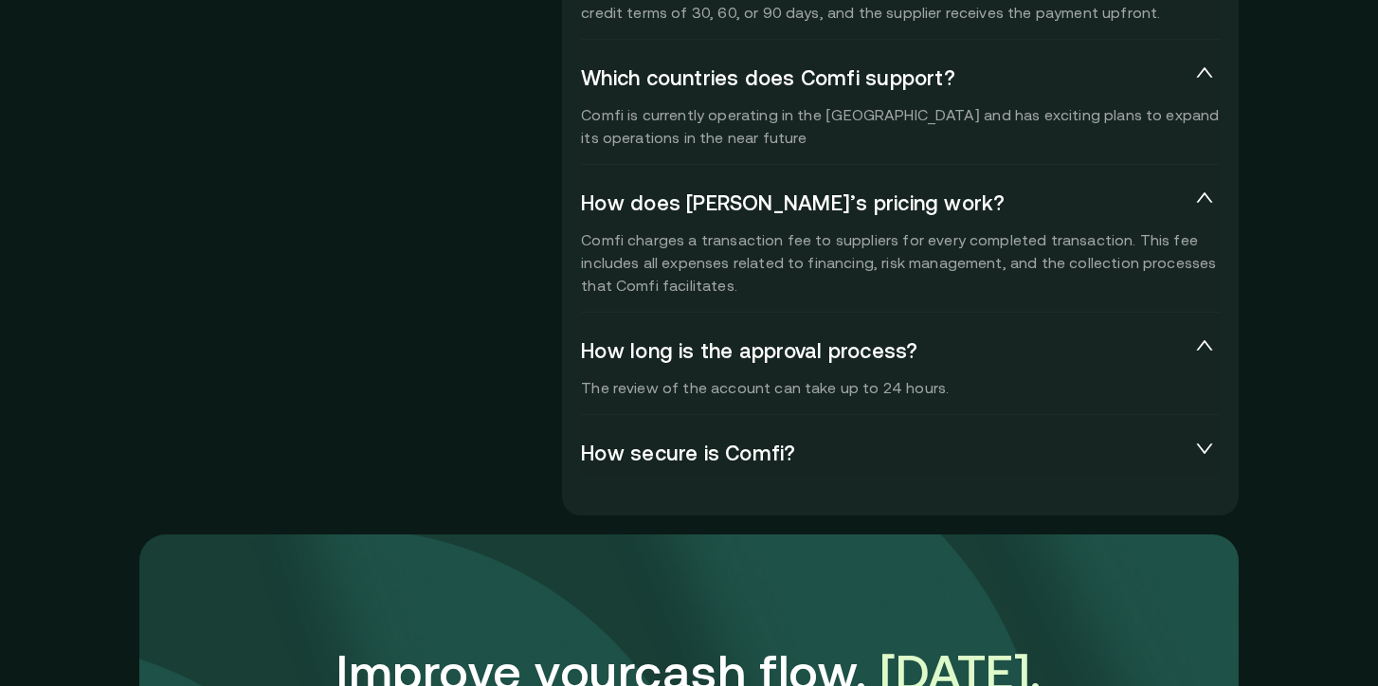
click at [709, 473] on div "How secure is Comfi?" at bounding box center [900, 453] width 639 height 49
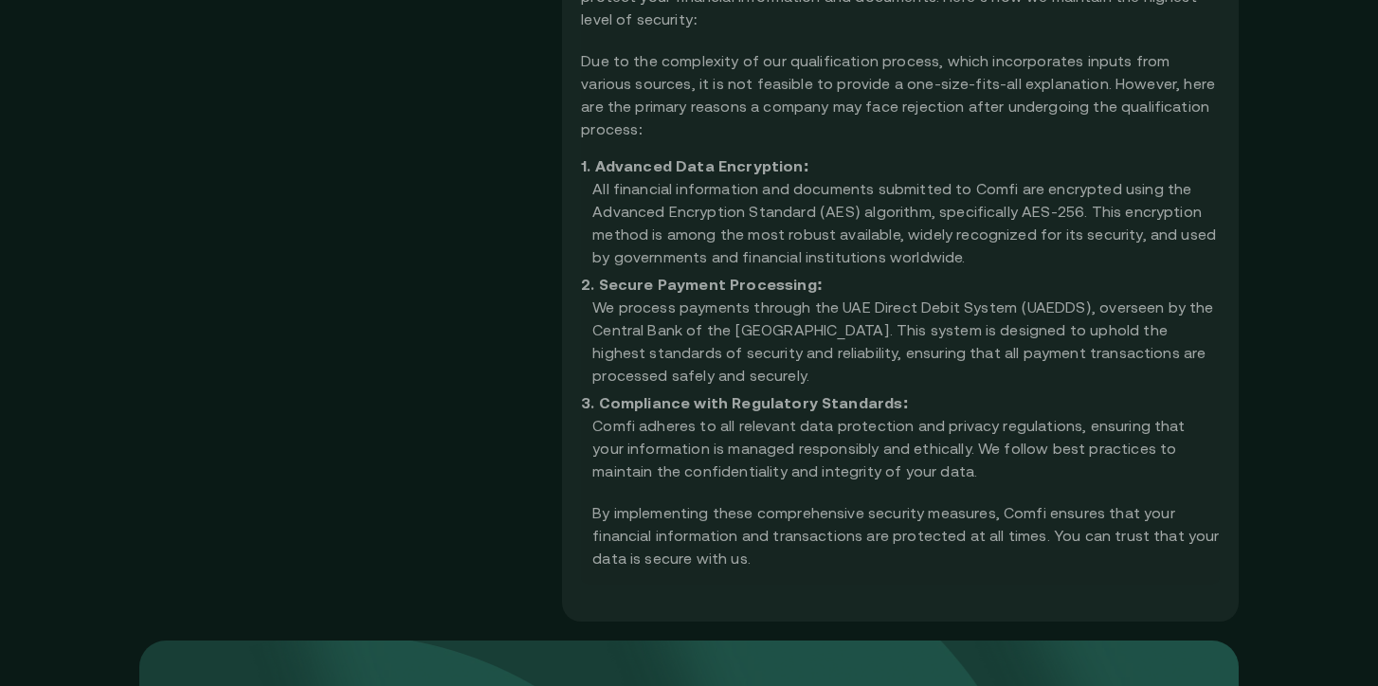
scroll to position [4978, 0]
click at [694, 226] on div "All financial information and documents submitted to Comfi are encrypted using …" at bounding box center [900, 226] width 639 height 91
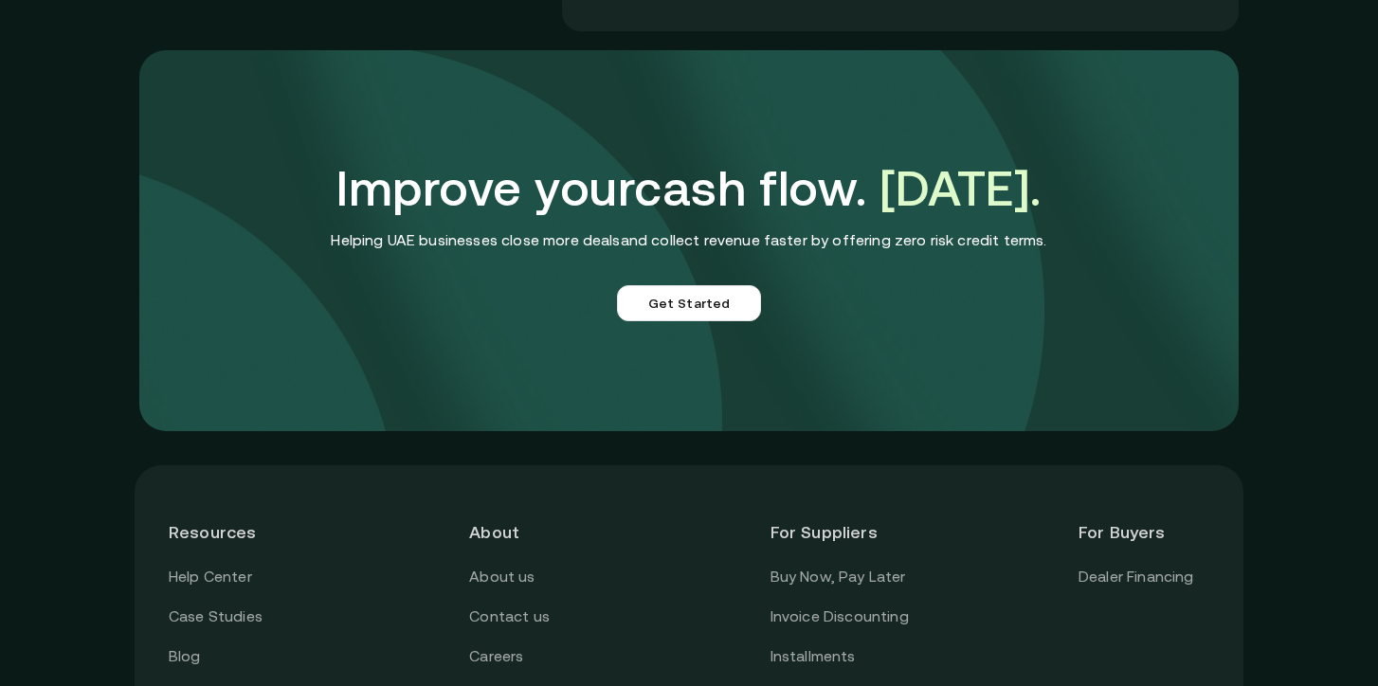
scroll to position [5570, 0]
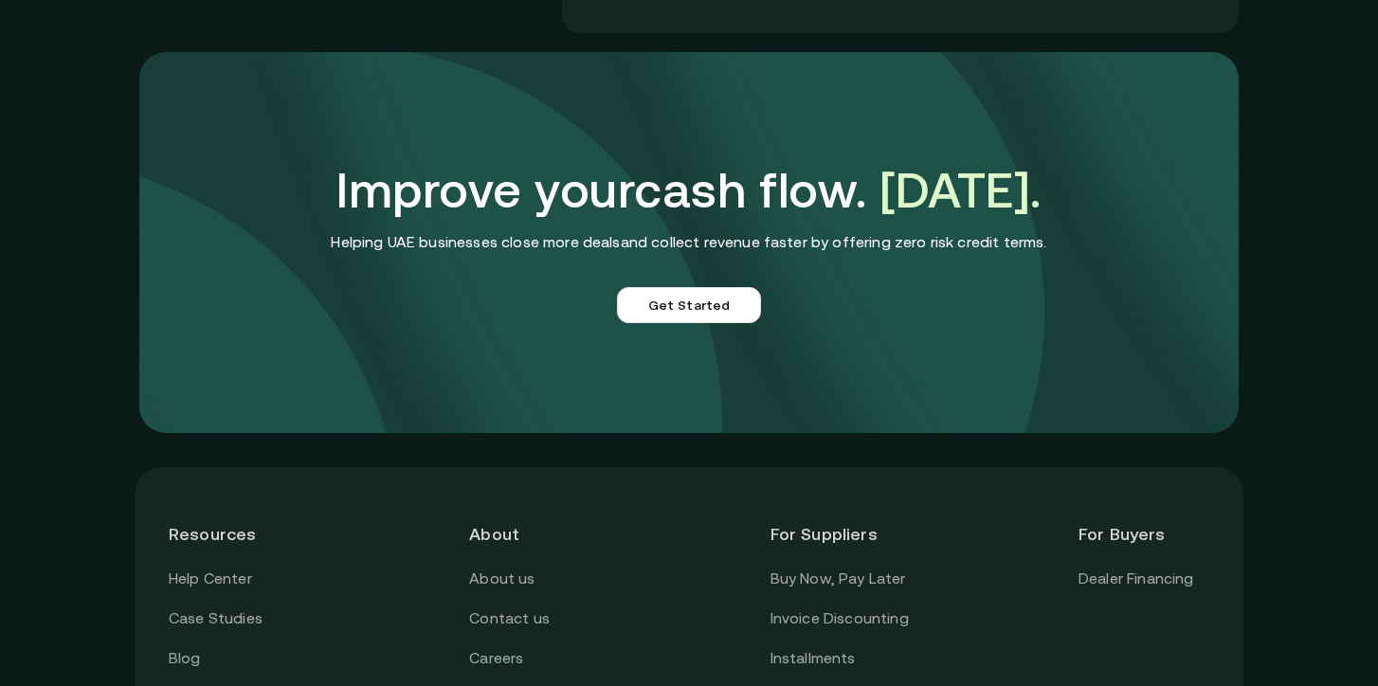
click at [505, 231] on p "Helping UAE businesses close more deals and collect revenue faster by offering …" at bounding box center [688, 242] width 715 height 22
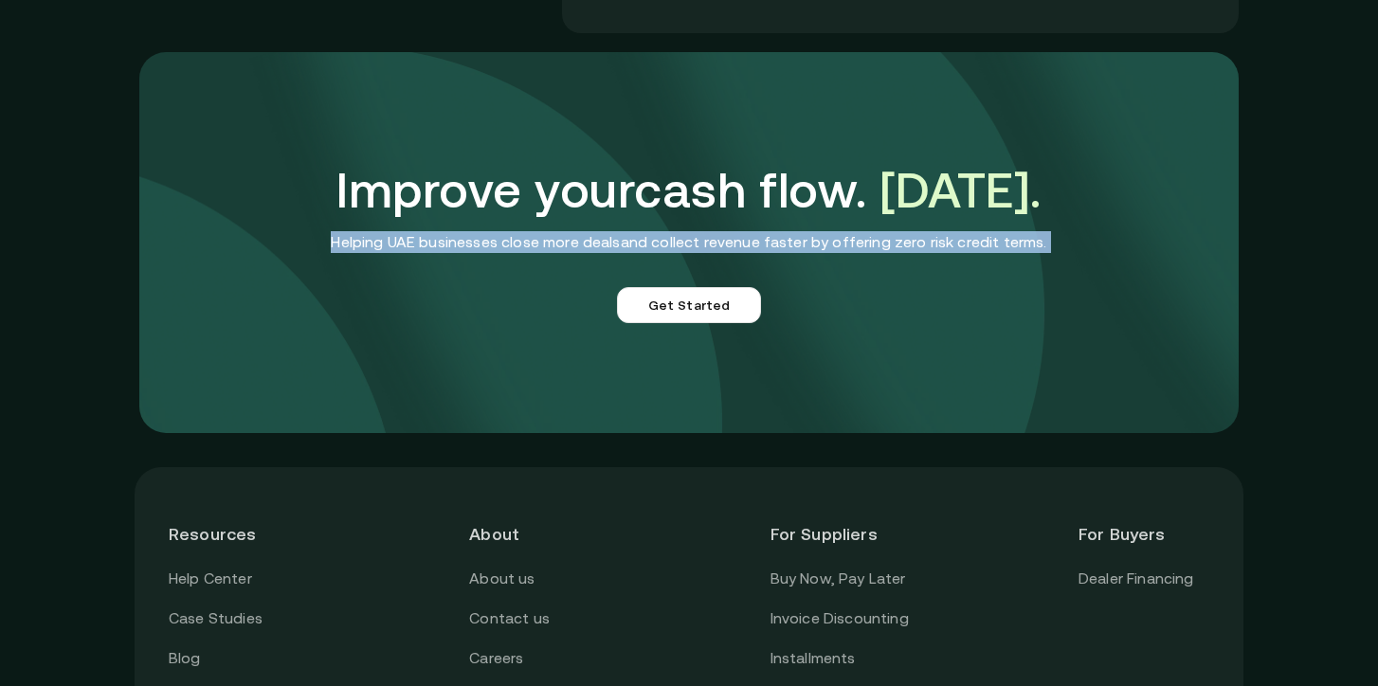
click at [505, 231] on p "Helping UAE businesses close more deals and collect revenue faster by offering …" at bounding box center [688, 242] width 715 height 22
copy p "Helping UAE businesses close more deals and collect revenue faster by offering …"
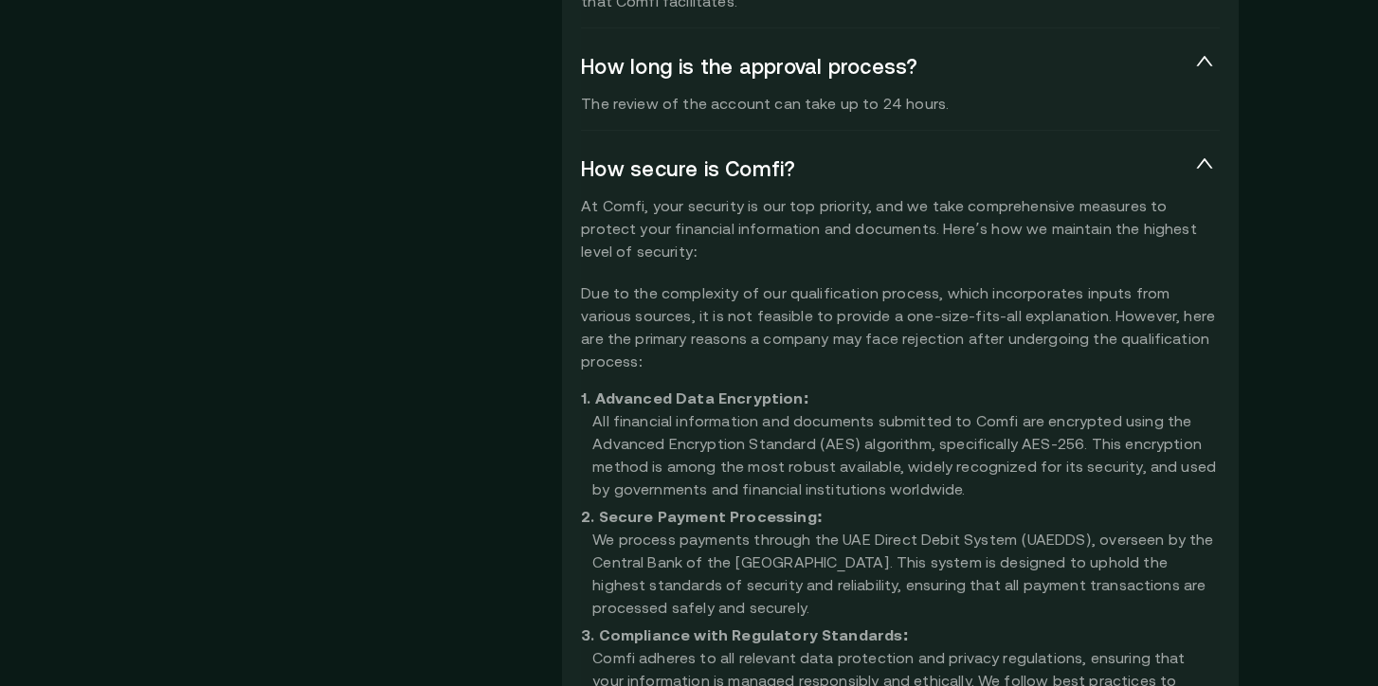
scroll to position [4723, 0]
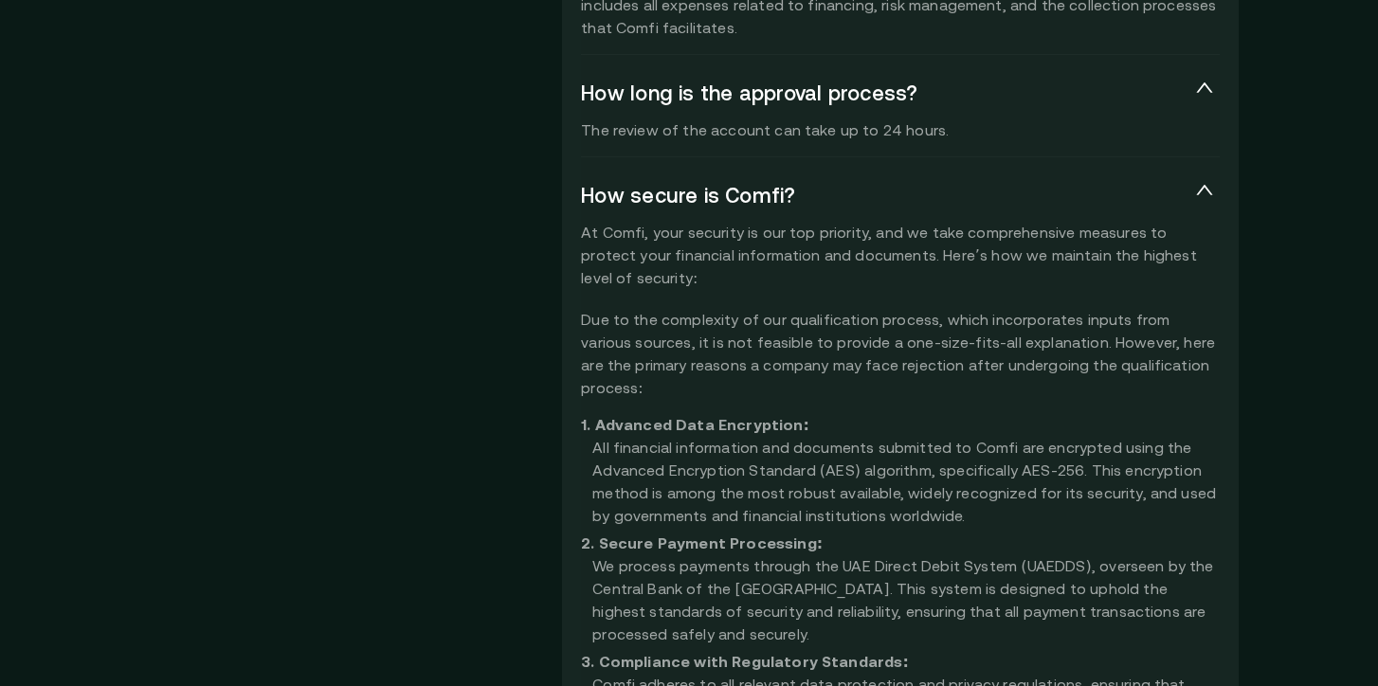
click at [587, 190] on span "How secure is Comfi?" at bounding box center [885, 196] width 608 height 27
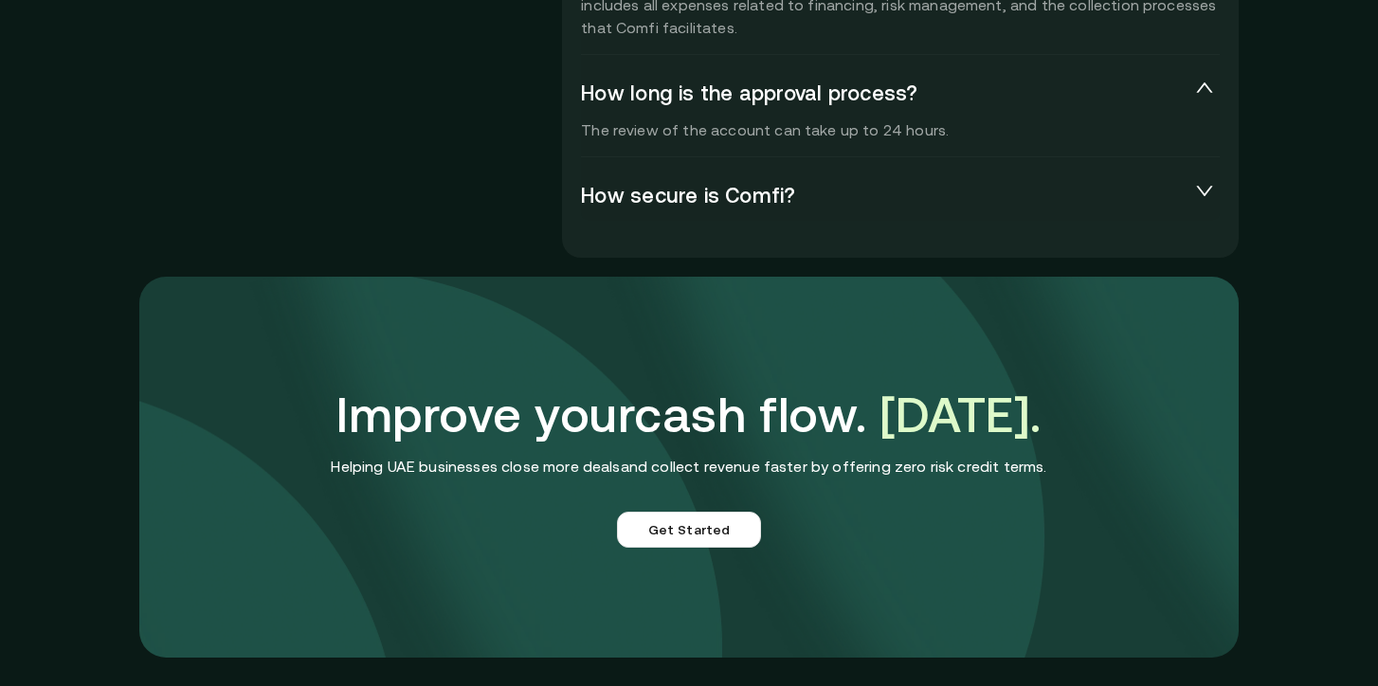
click at [586, 190] on span "How secure is Comfi?" at bounding box center [885, 196] width 608 height 27
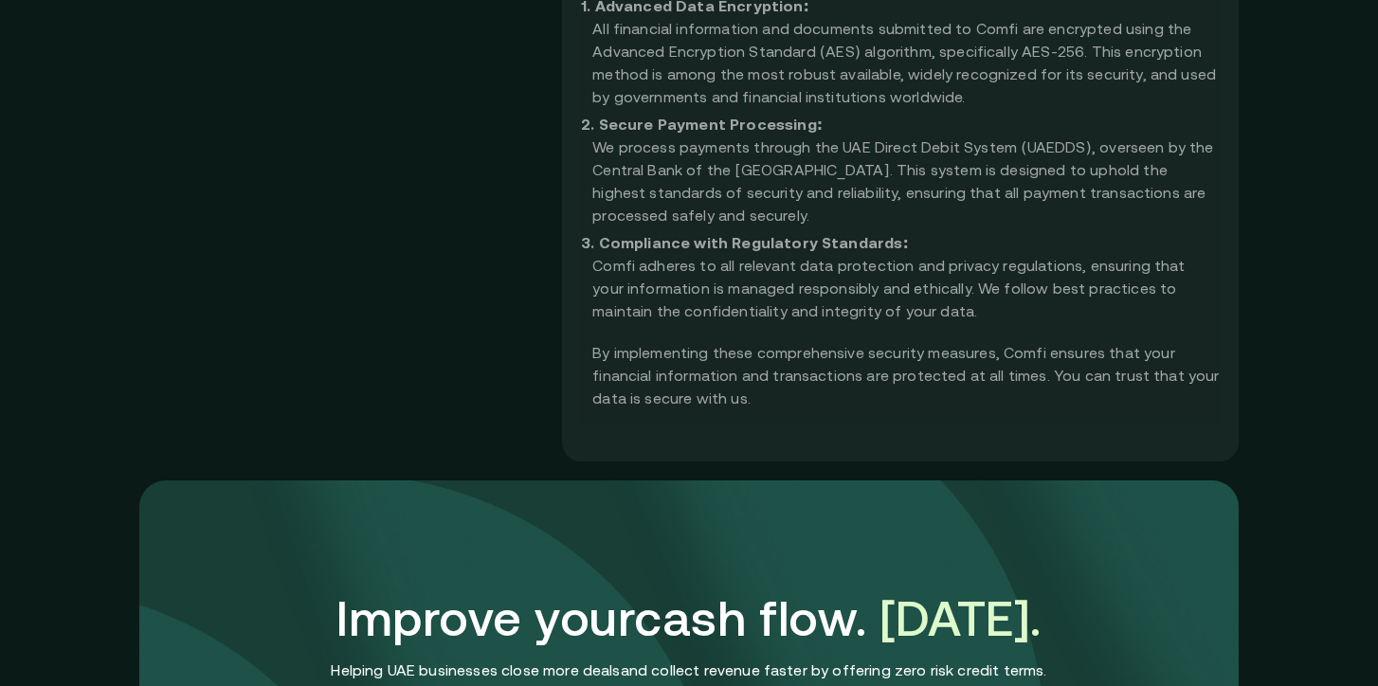
scroll to position [5048, 0]
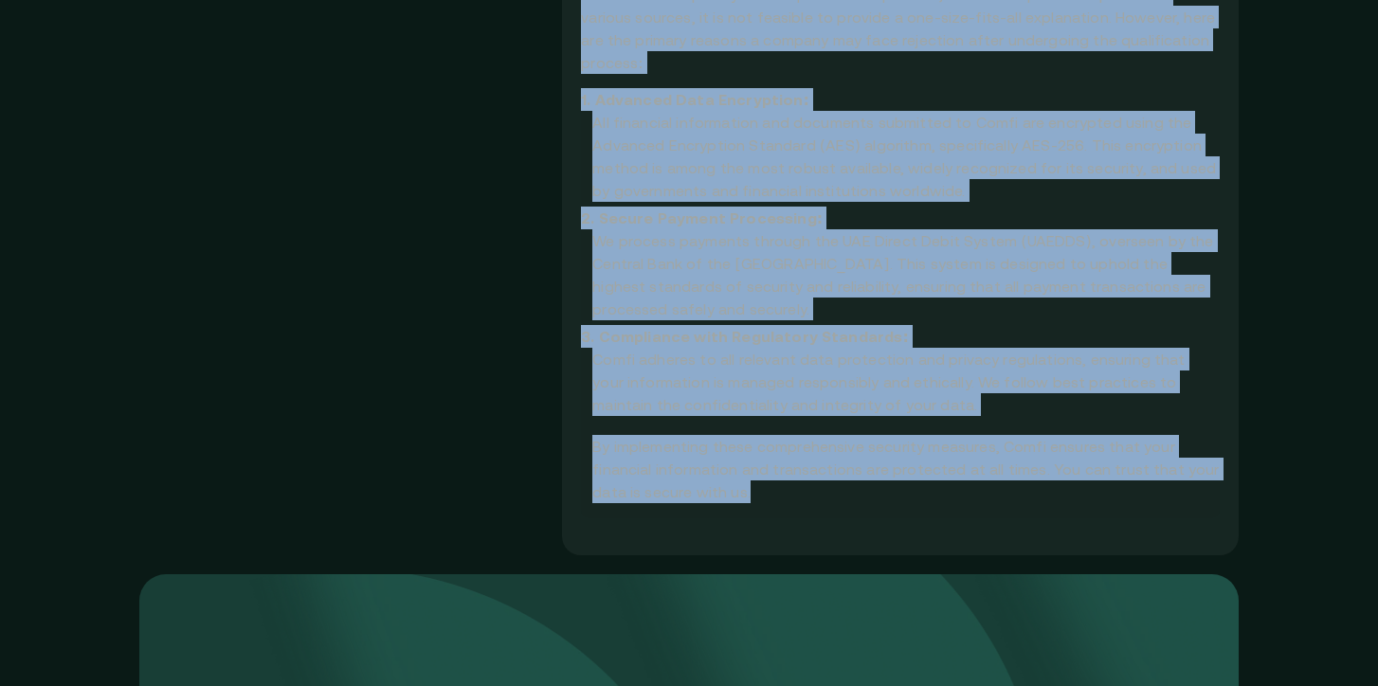
drag, startPoint x: 577, startPoint y: 193, endPoint x: 799, endPoint y: 462, distance: 348.0
copy div "Lor ipsumd si Ametc? Ad Elits, doei temporin ut lab etd magnaali, eni ad mini v…"
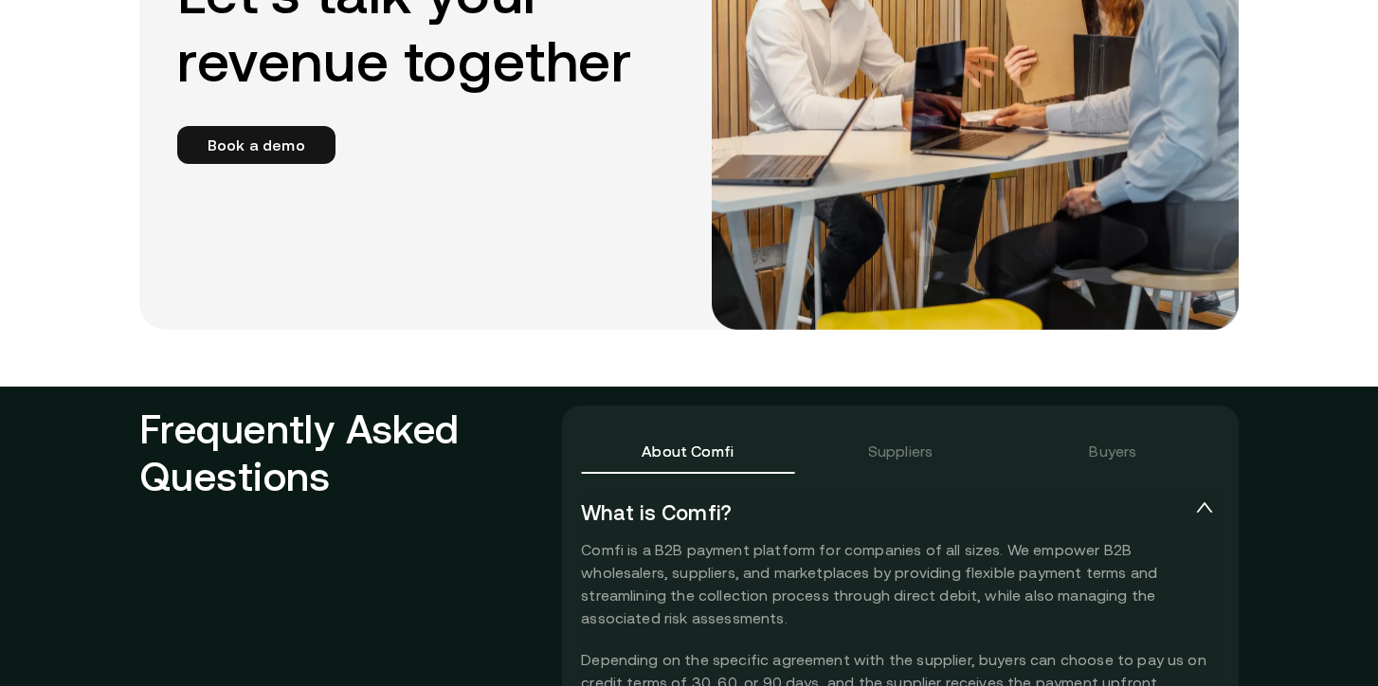
scroll to position [3968, 0]
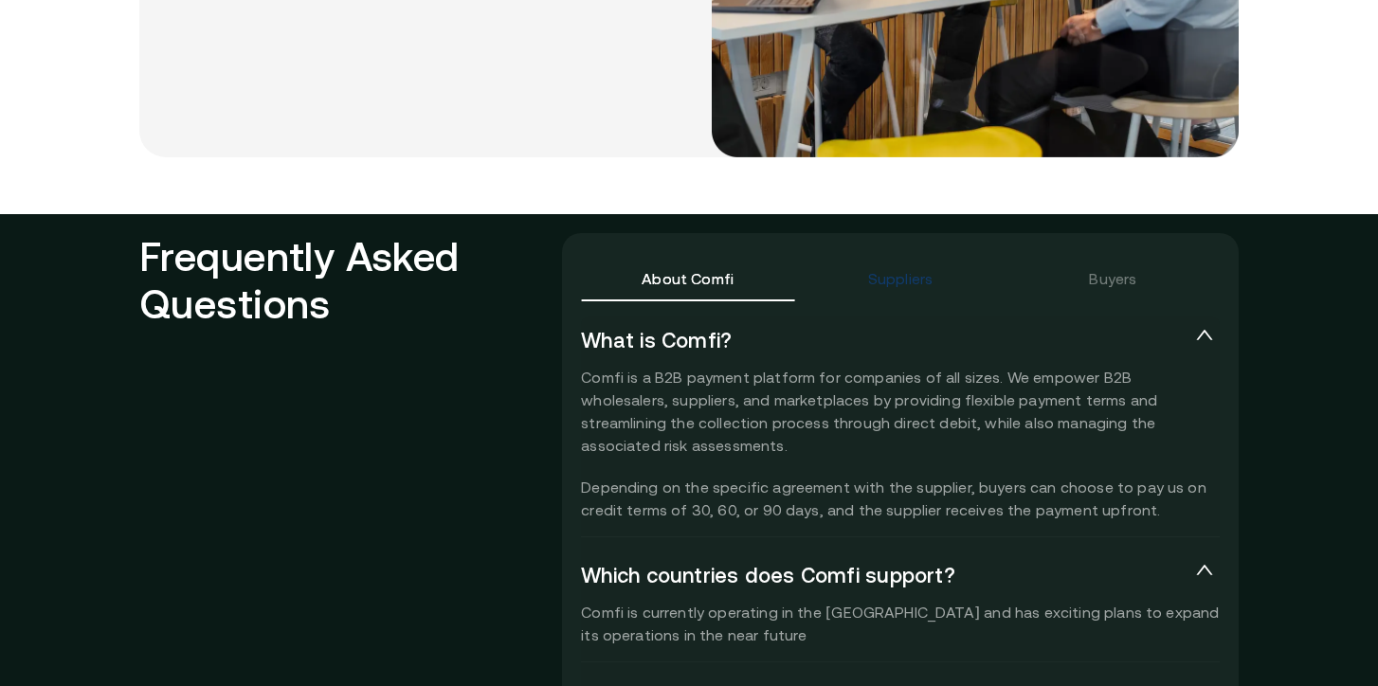
click at [888, 288] on div "Suppliers" at bounding box center [900, 278] width 64 height 23
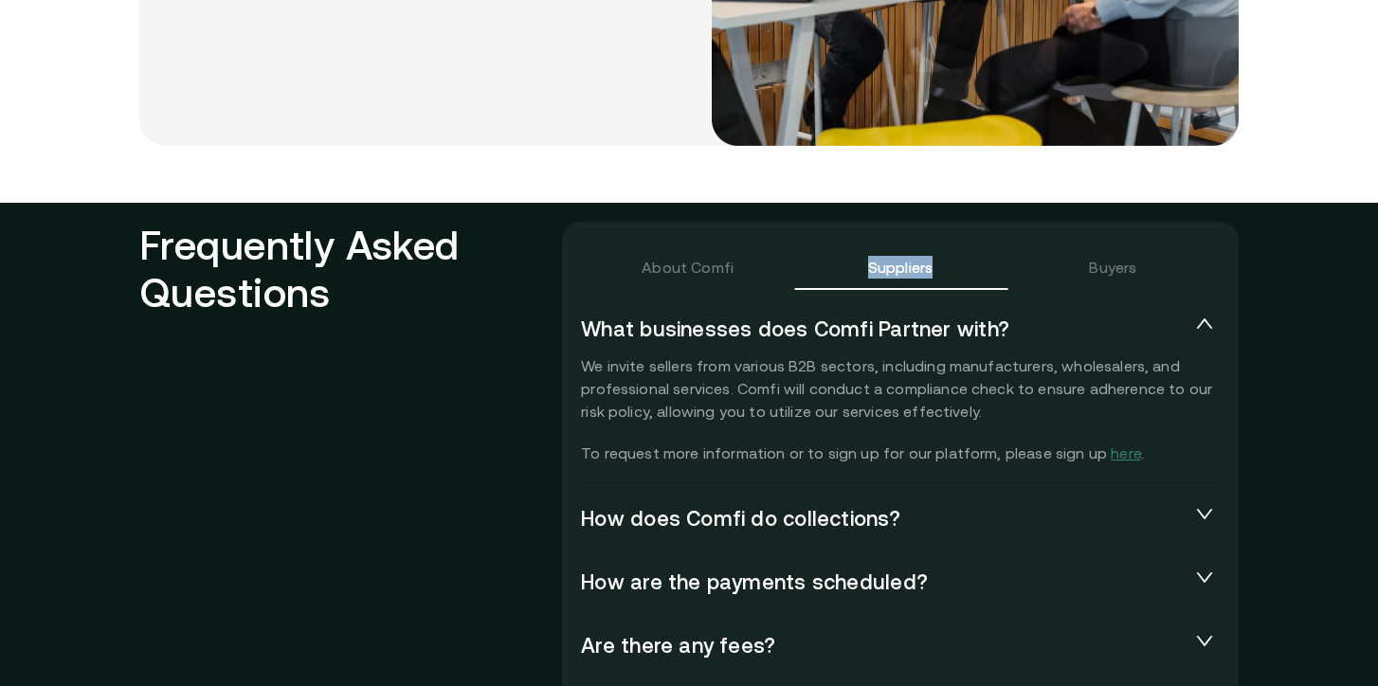
scroll to position [3978, 0]
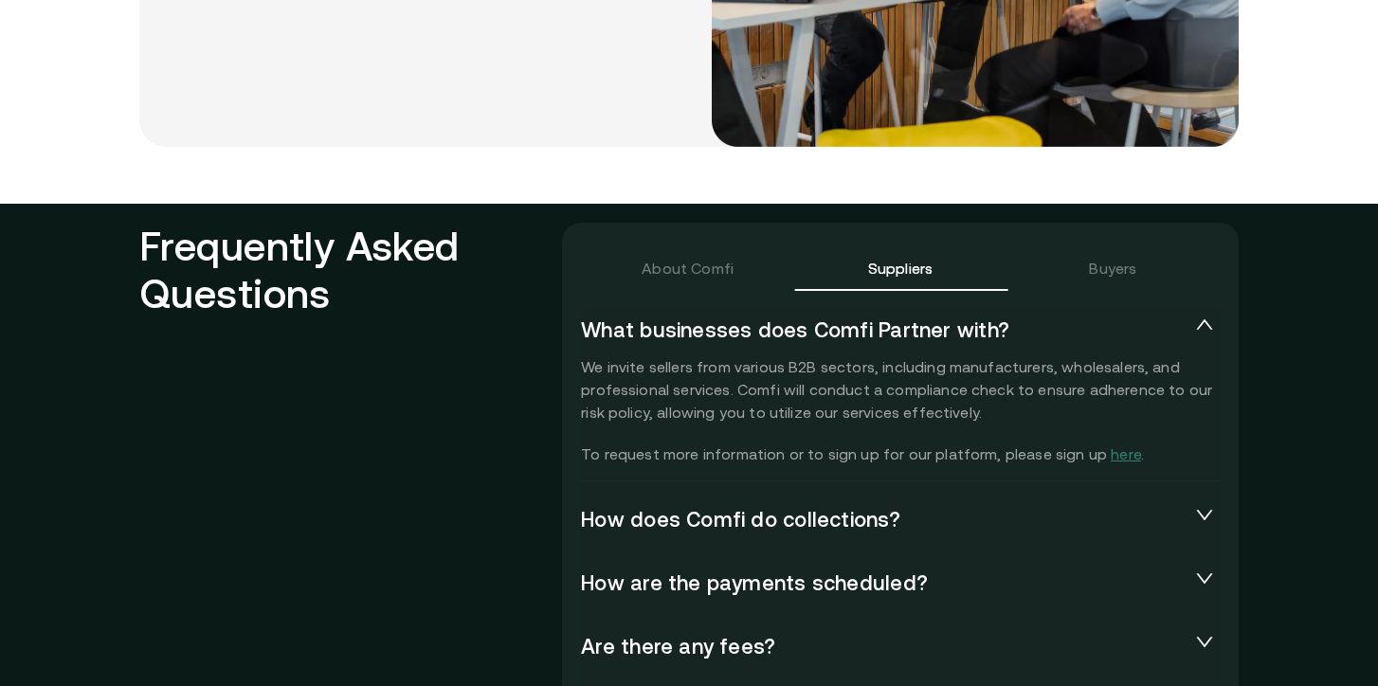
click at [843, 524] on span "How does Comfi do collections?" at bounding box center [885, 520] width 608 height 27
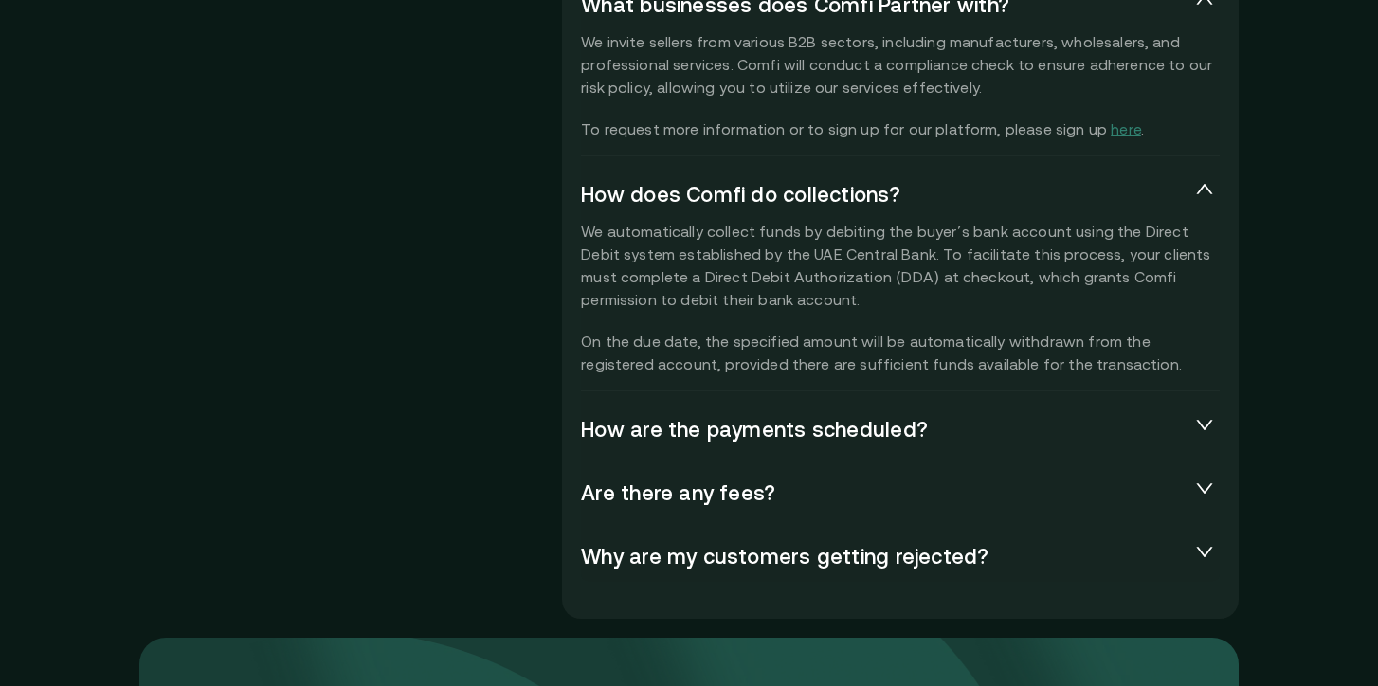
scroll to position [4330, 0]
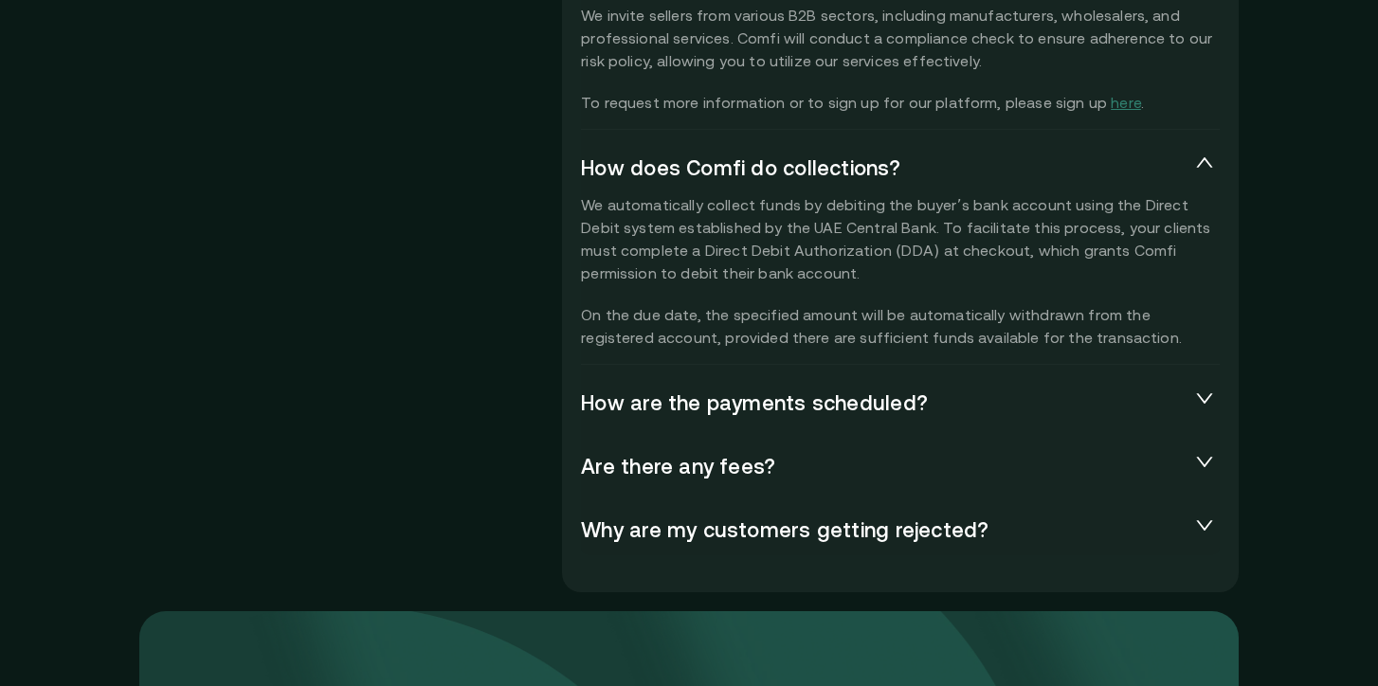
click at [752, 414] on span "How are the payments scheduled?" at bounding box center [885, 403] width 608 height 27
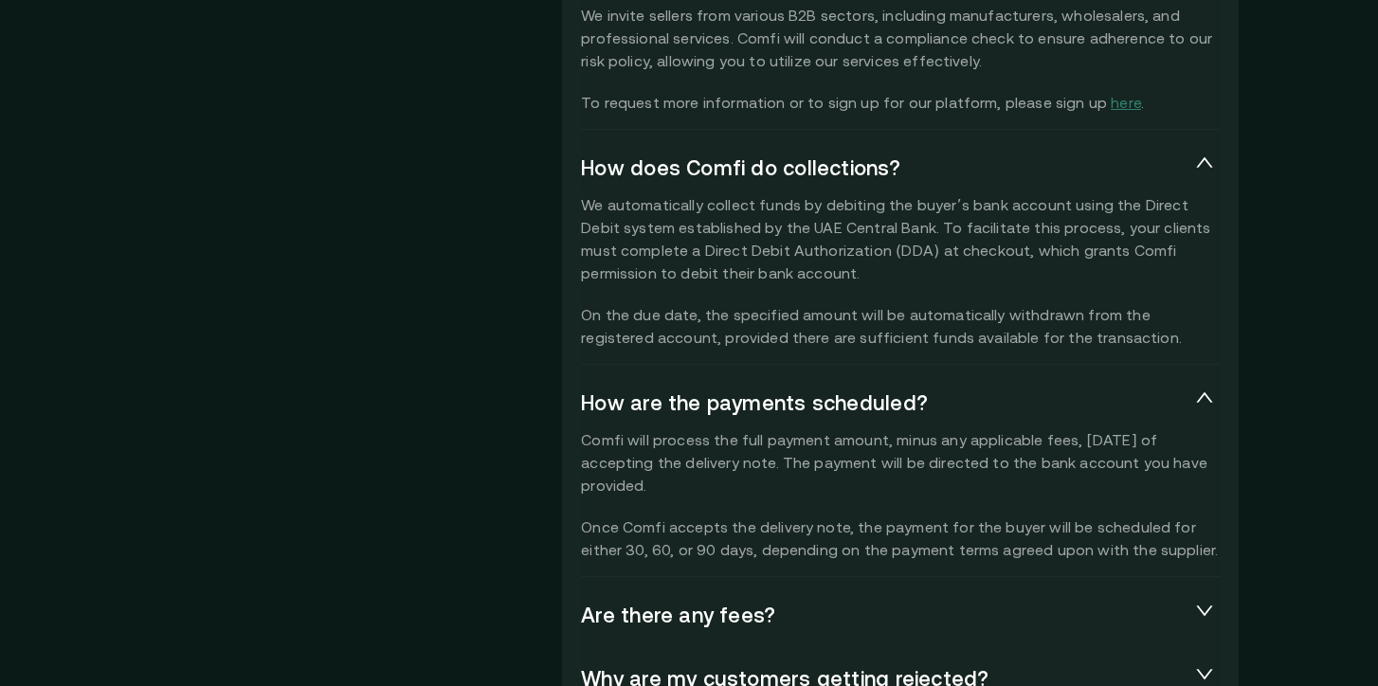
scroll to position [4499, 0]
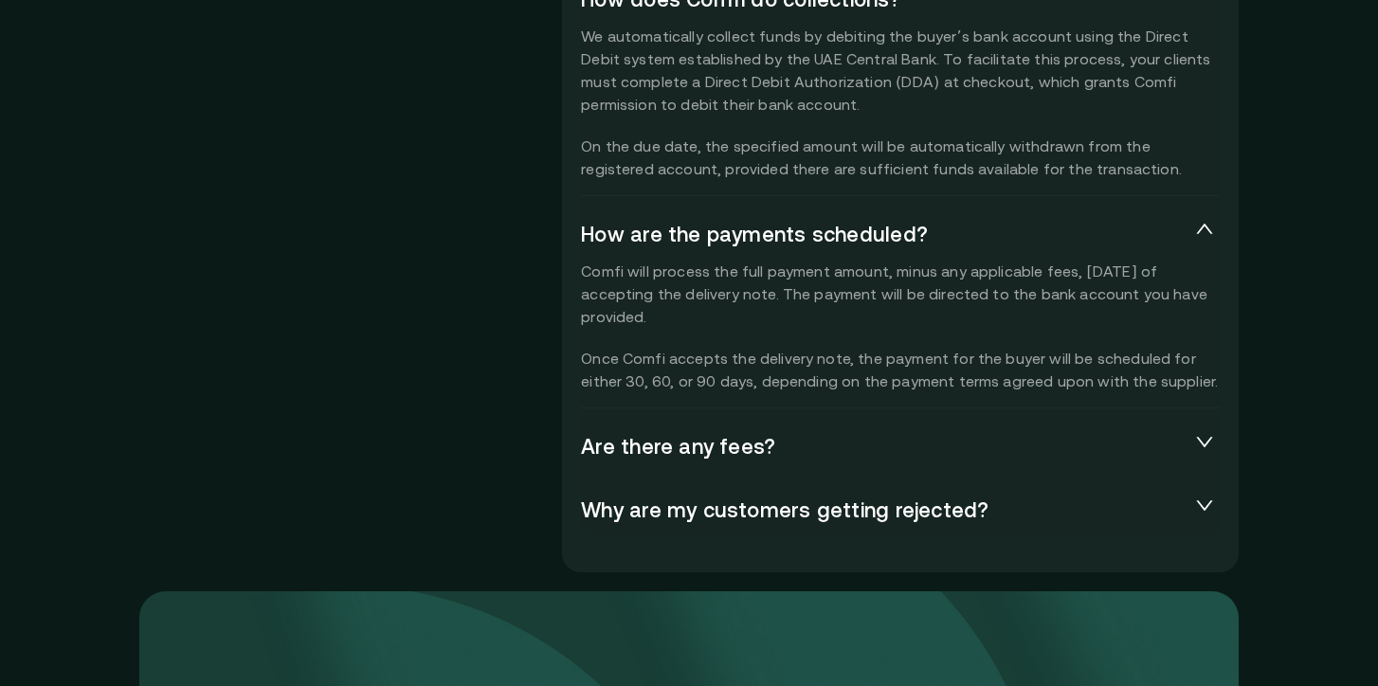
click at [733, 446] on span "Are there any fees?" at bounding box center [885, 447] width 608 height 27
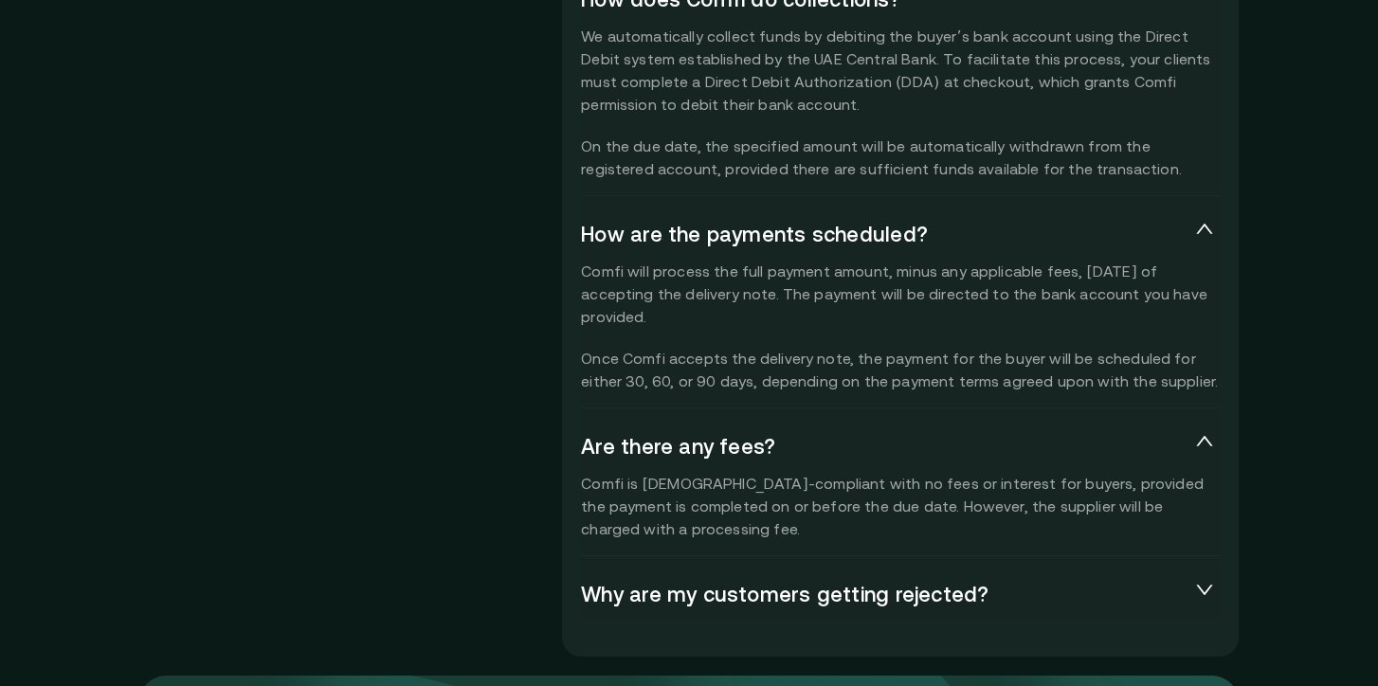
scroll to position [4619, 0]
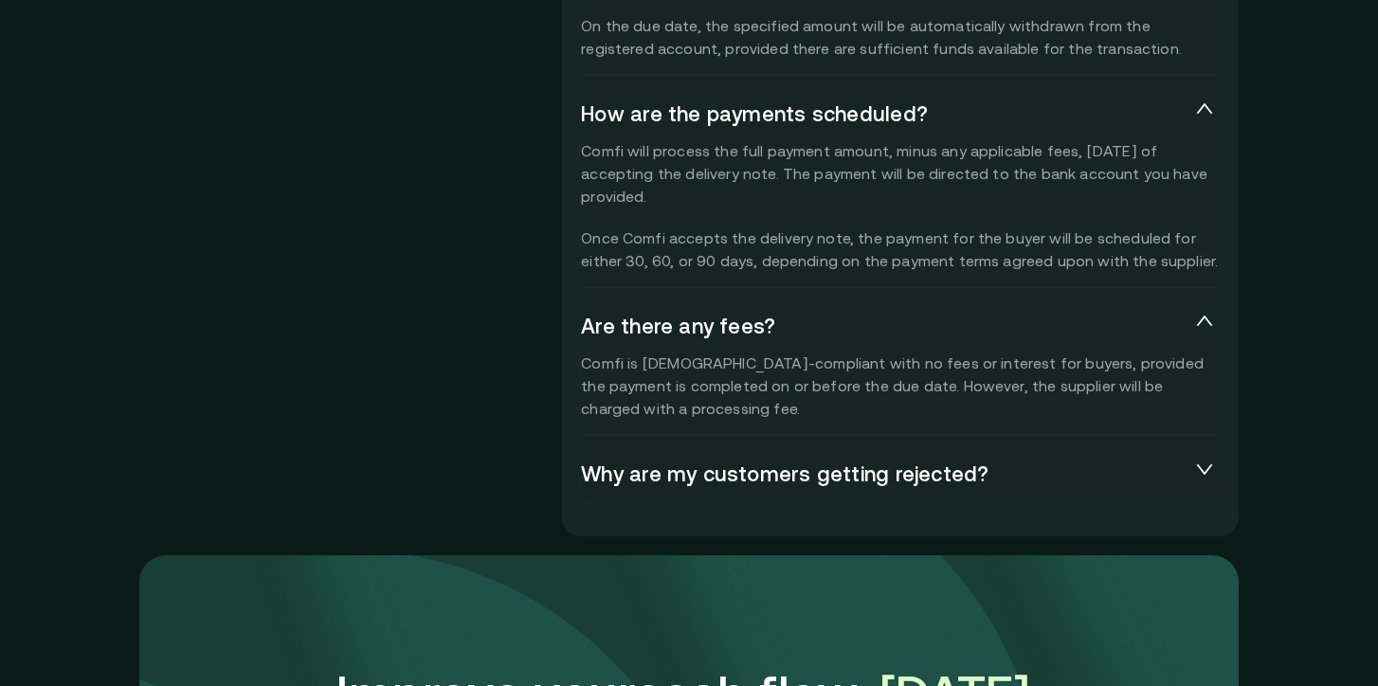
click at [729, 511] on div "What is Comfi? Comfi is a B2B payment platform for companies of all sizes. We e…" at bounding box center [900, 89] width 639 height 848
click at [733, 492] on div "Why are my customers getting rejected?" at bounding box center [900, 474] width 639 height 49
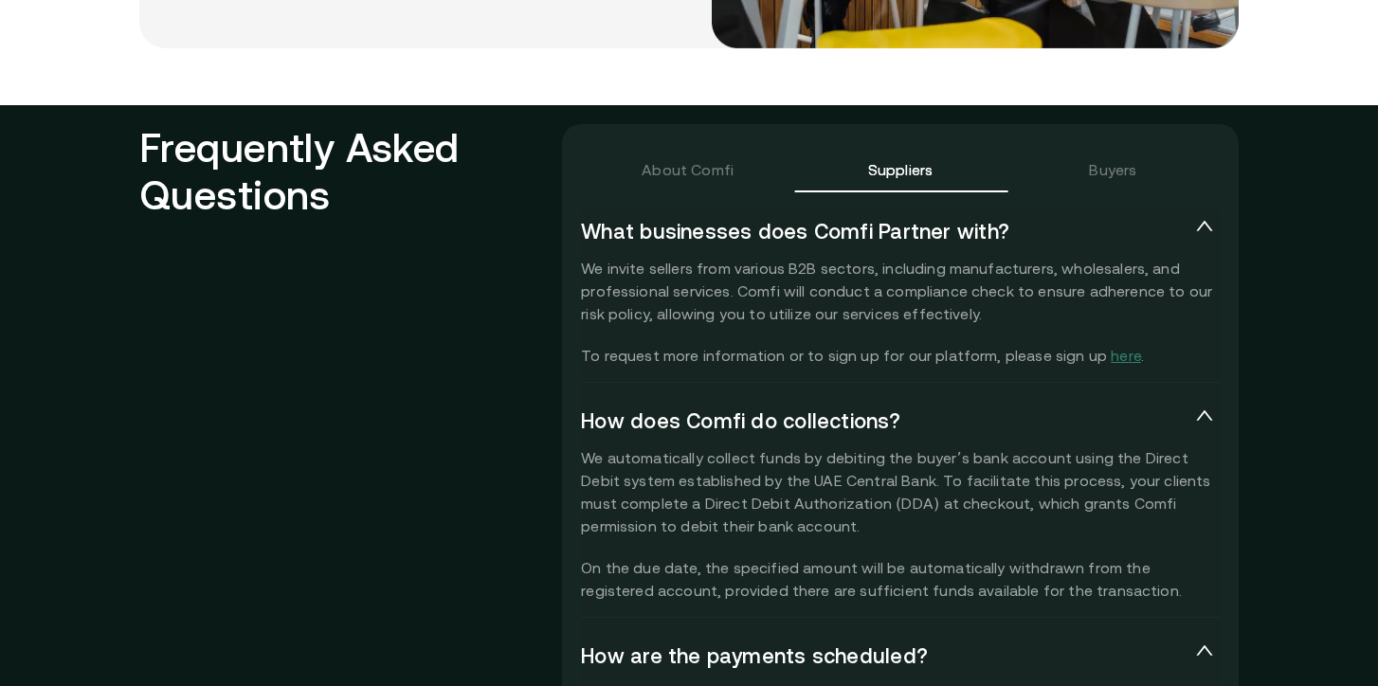
scroll to position [4010, 0]
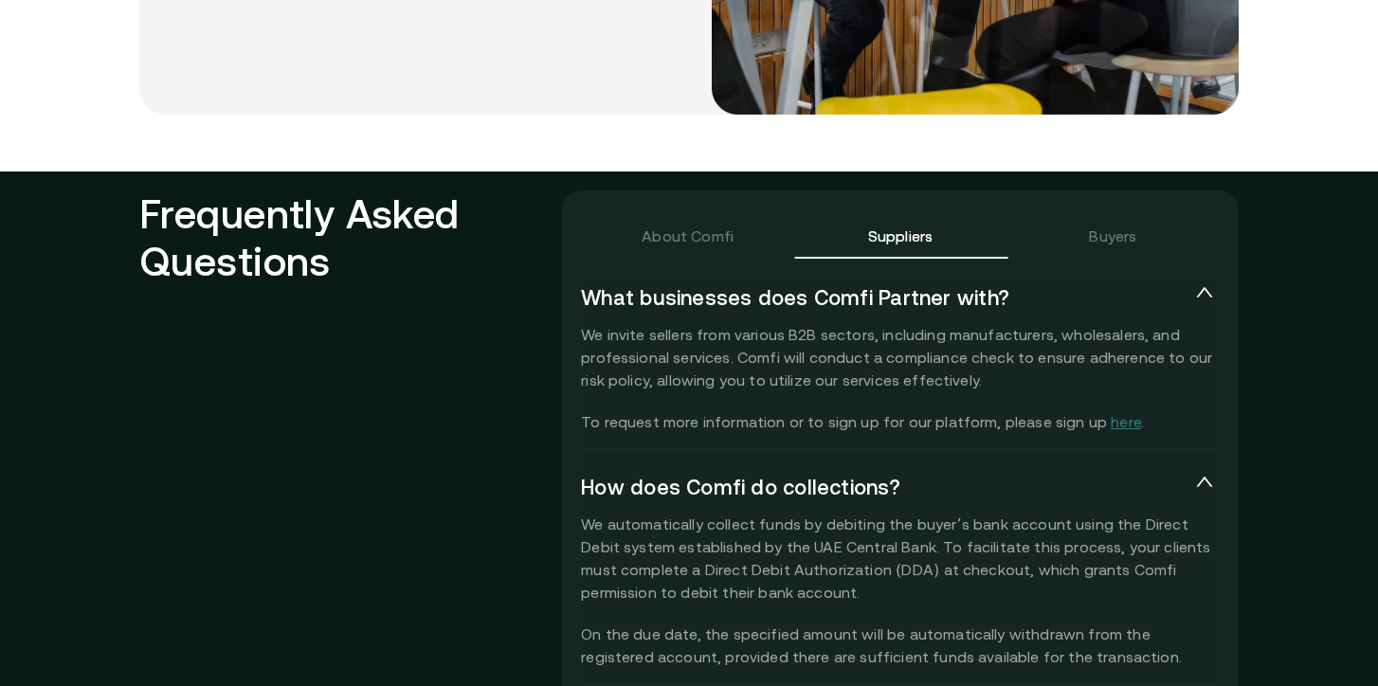
click at [1088, 240] on div "Buyers" at bounding box center [1112, 235] width 212 height 45
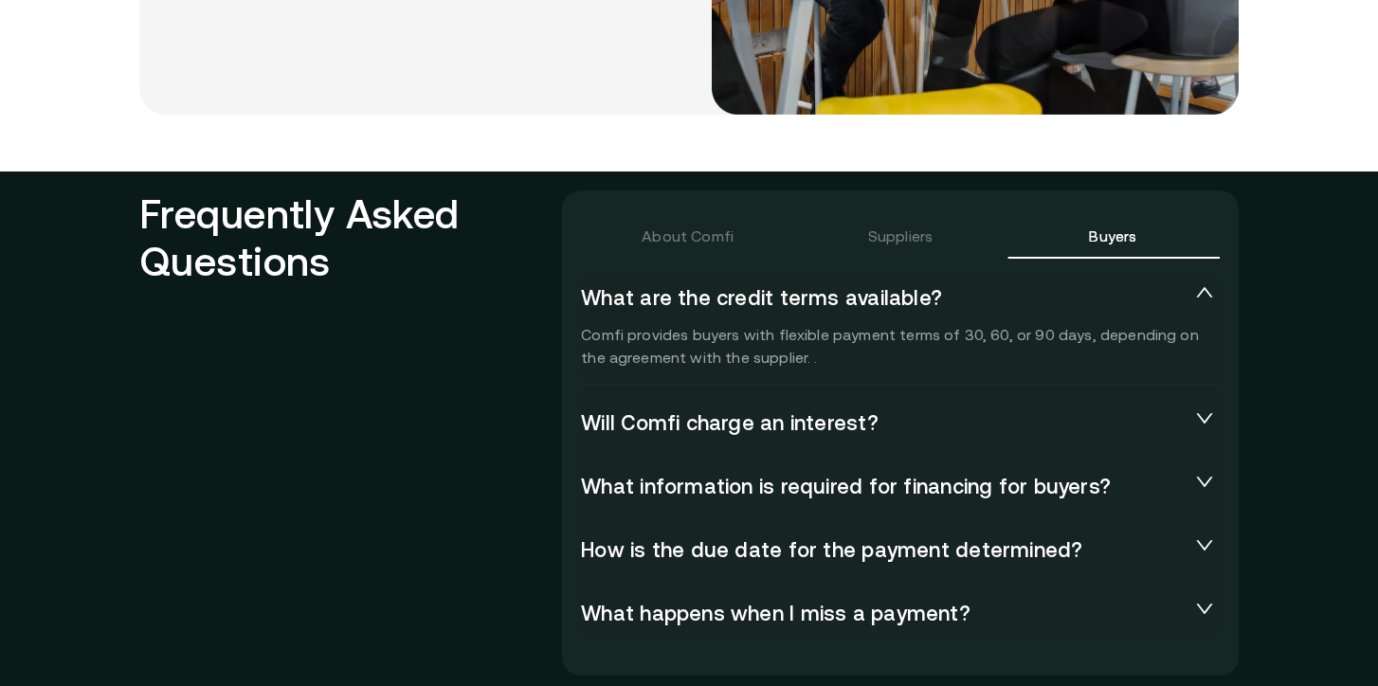
click at [876, 450] on div "What are the credit terms available? Comfi provides buyers with flexible paymen…" at bounding box center [900, 456] width 639 height 365
click at [874, 441] on div "Will Comfi charge an interest?" at bounding box center [900, 423] width 639 height 49
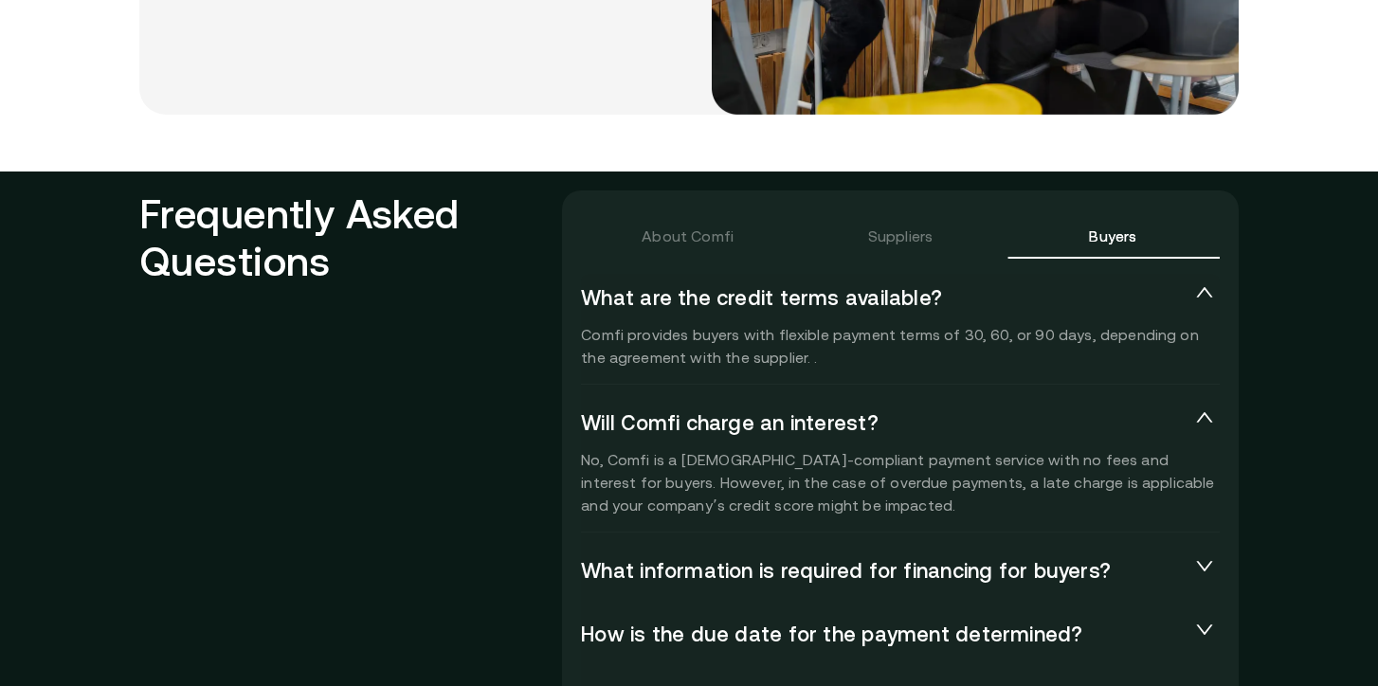
click at [874, 440] on div "Will Comfi charge an interest?" at bounding box center [900, 423] width 639 height 49
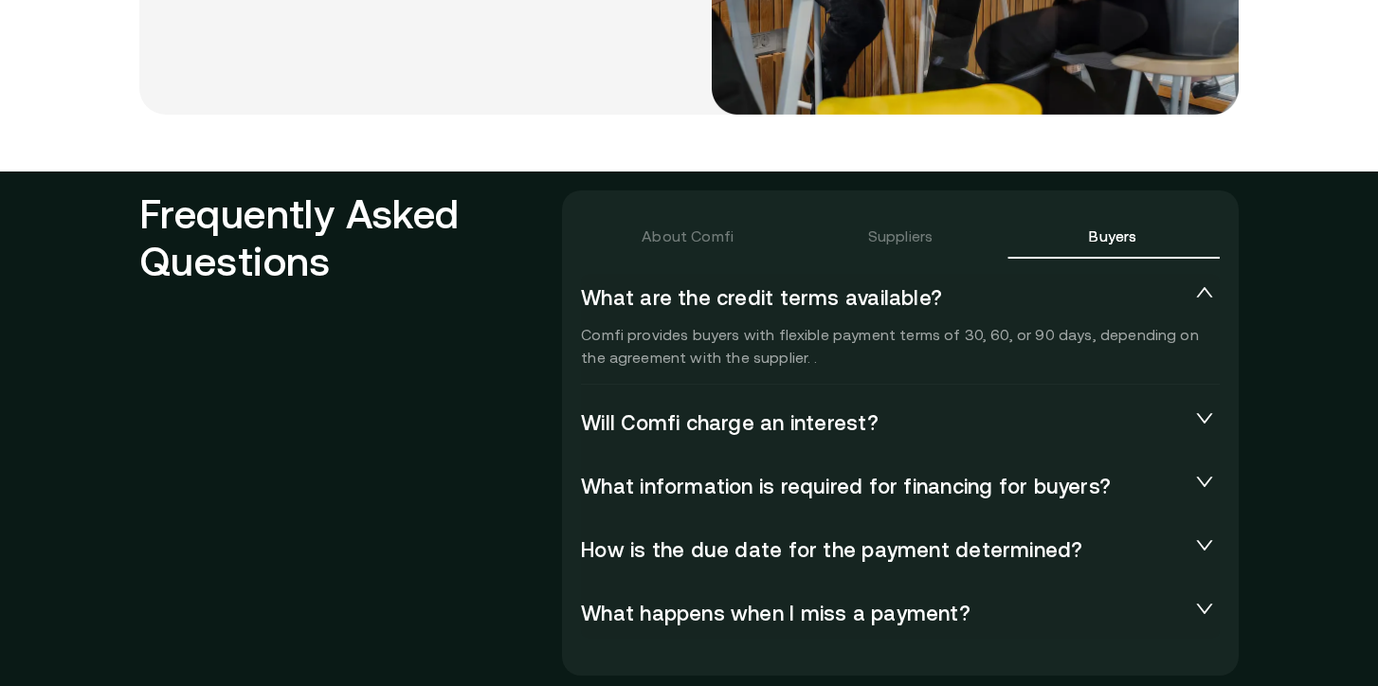
click at [936, 241] on div "Suppliers" at bounding box center [900, 235] width 212 height 45
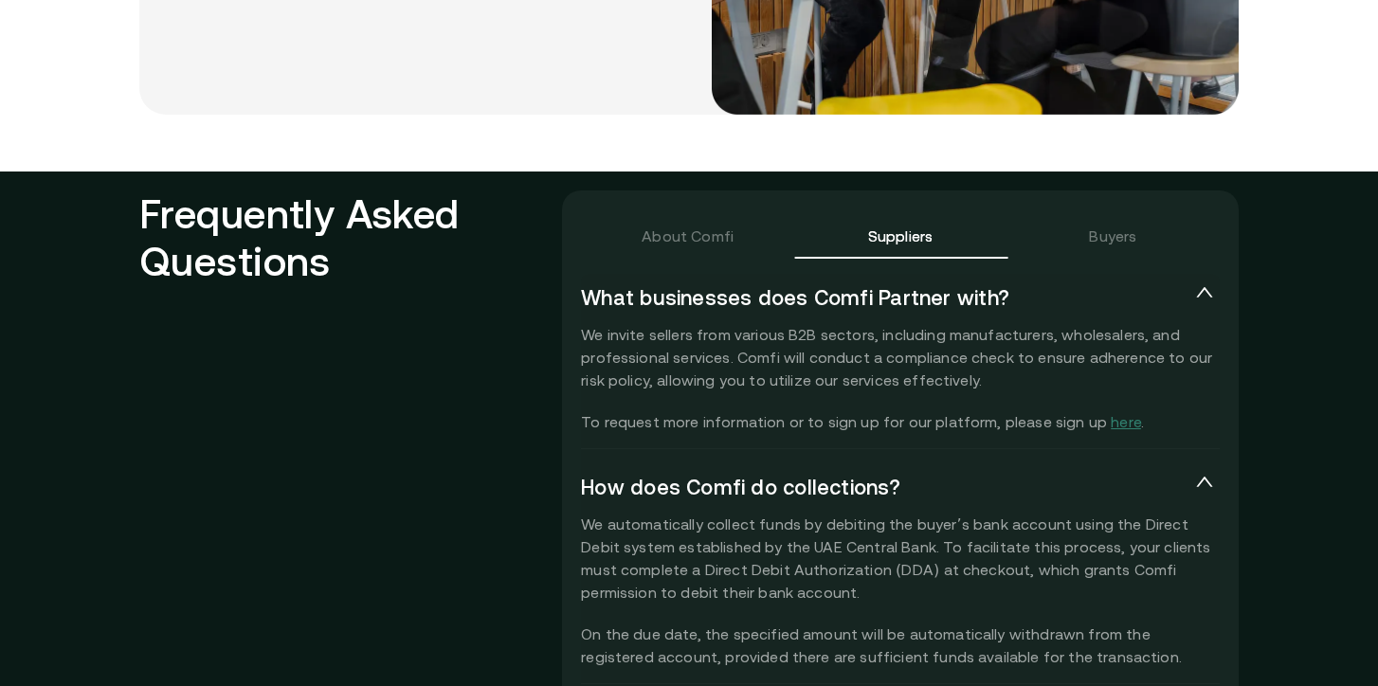
click at [1095, 248] on div "Buyers" at bounding box center [1112, 235] width 212 height 45
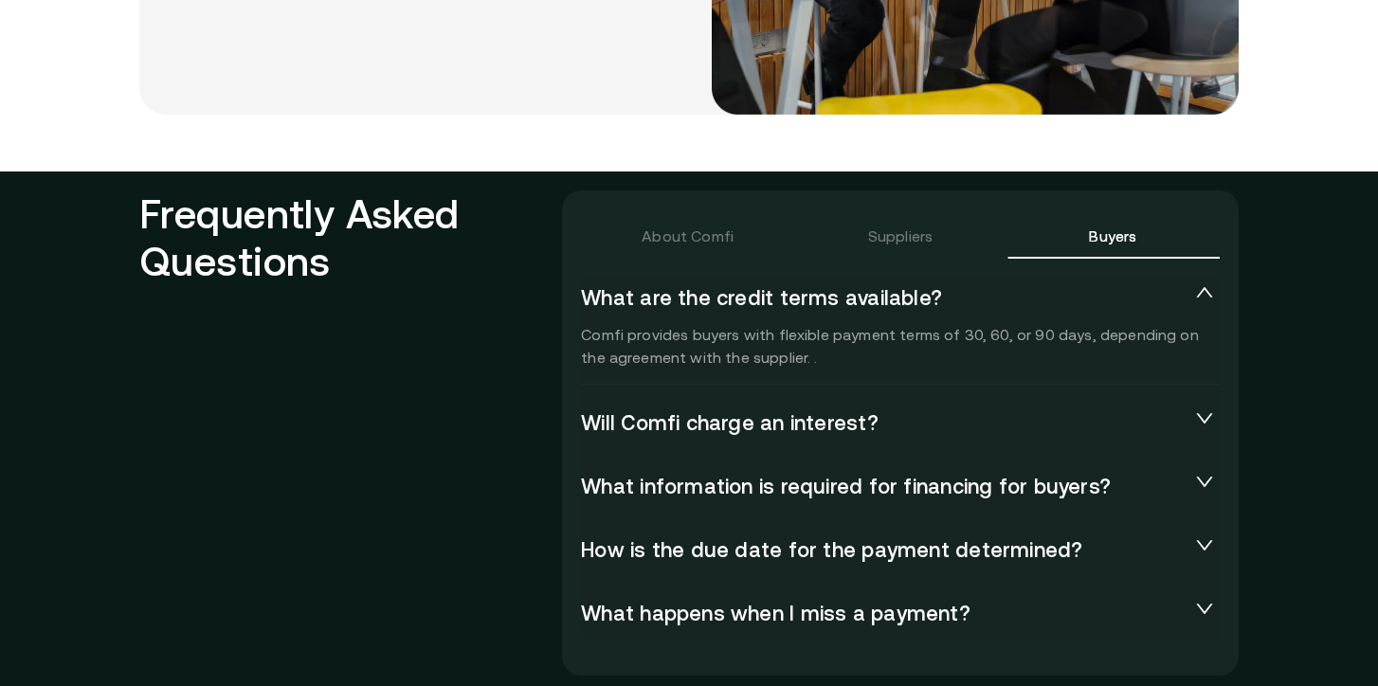
click at [777, 422] on span "Will Comfi charge an interest?" at bounding box center [885, 423] width 608 height 27
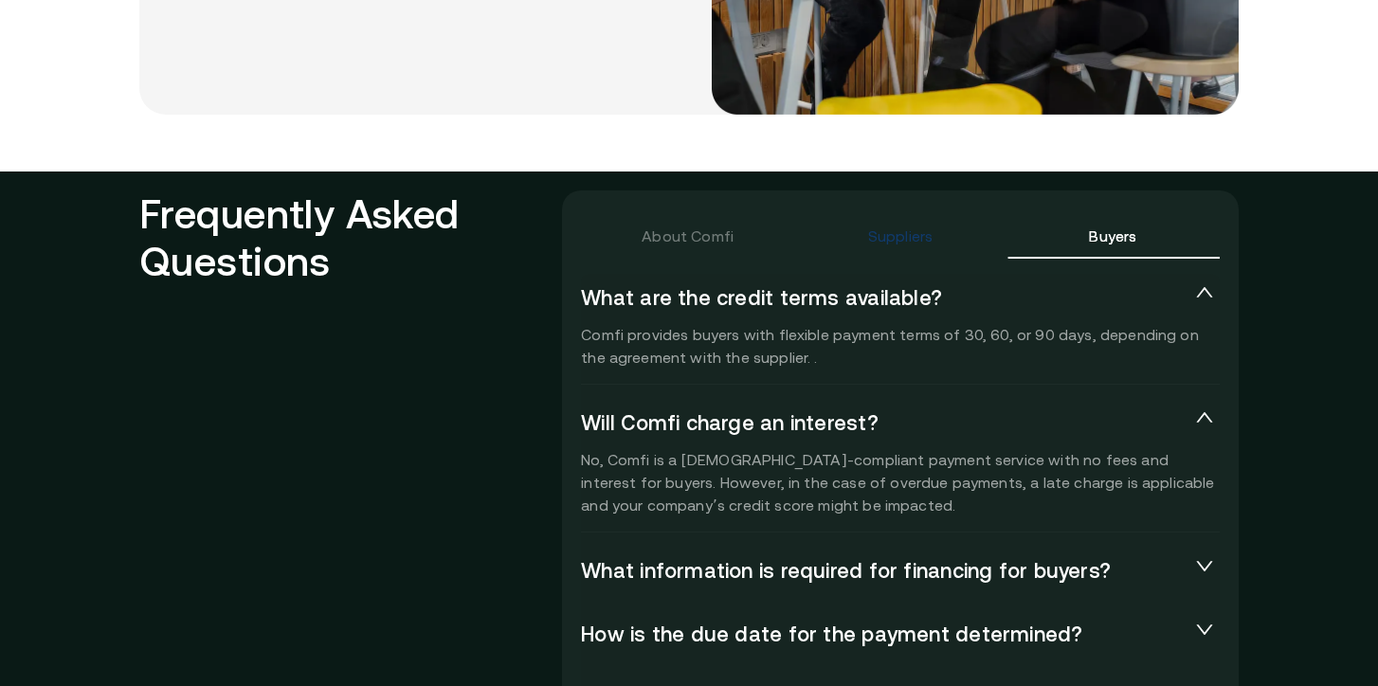
click at [870, 243] on div "Suppliers" at bounding box center [900, 236] width 64 height 23
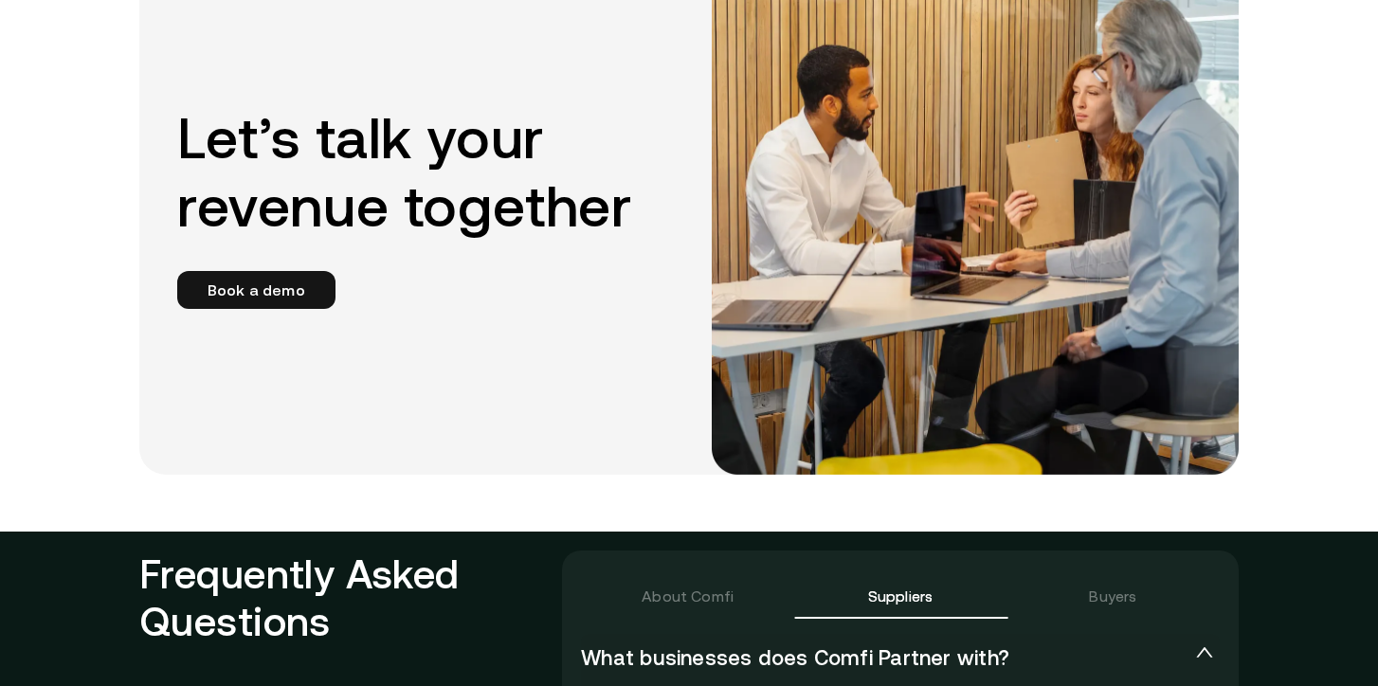
scroll to position [4006, 0]
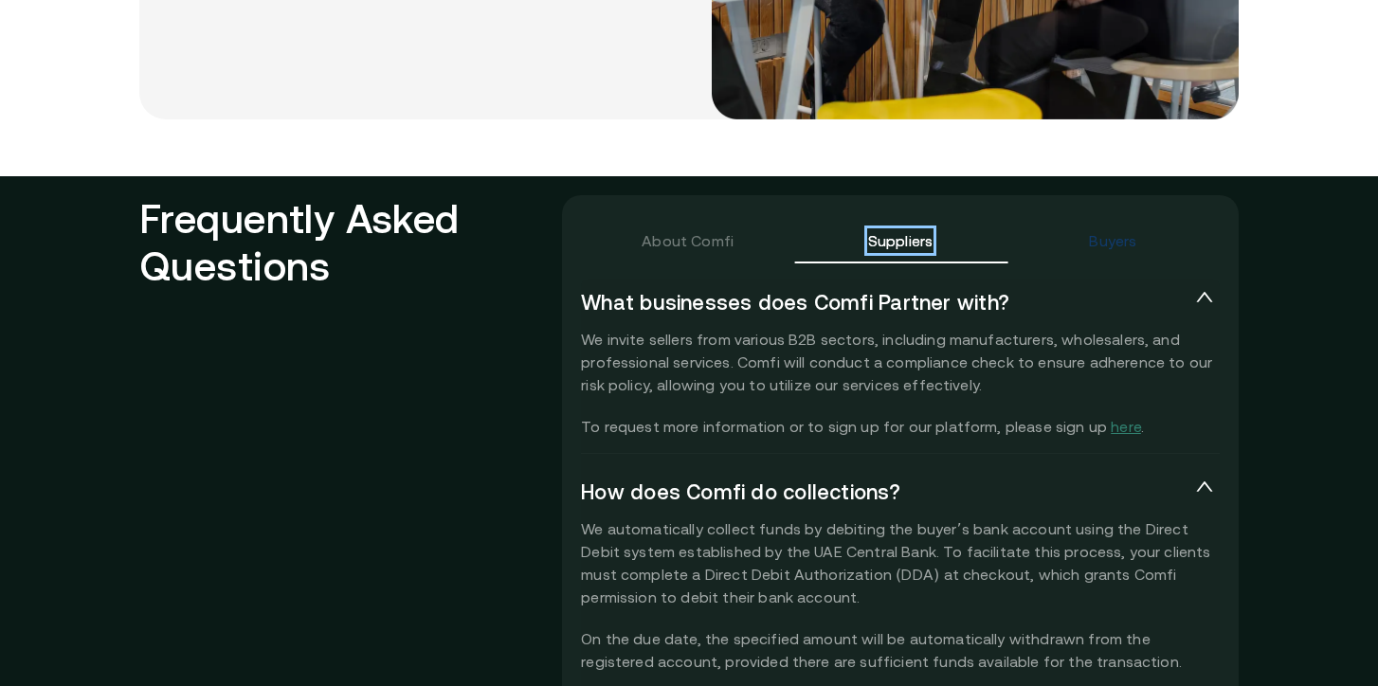
click at [1095, 244] on div "Buyers" at bounding box center [1112, 240] width 47 height 23
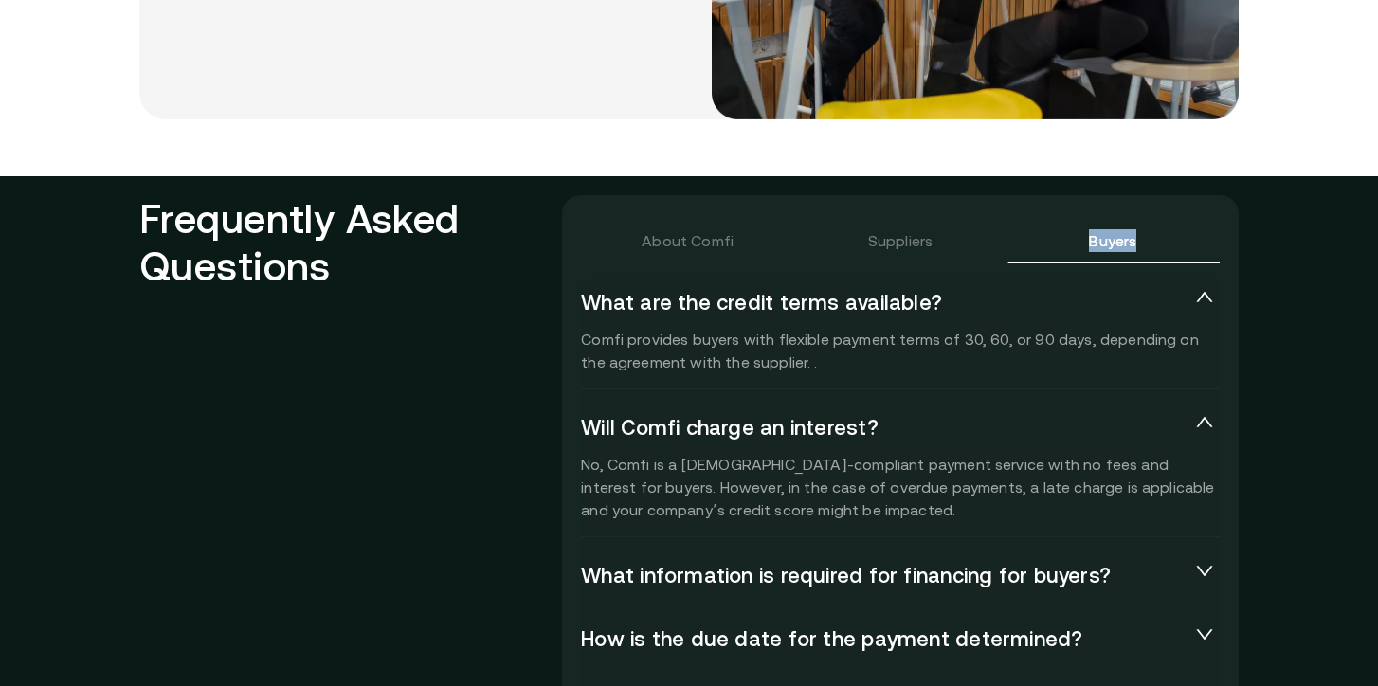
click at [1095, 244] on div "Buyers" at bounding box center [1112, 240] width 47 height 23
click at [1289, 274] on section "Frequently Asked Questions About Comfi Suppliers Buyers What is Comfi? Comfi is…" at bounding box center [689, 679] width 1378 height 1007
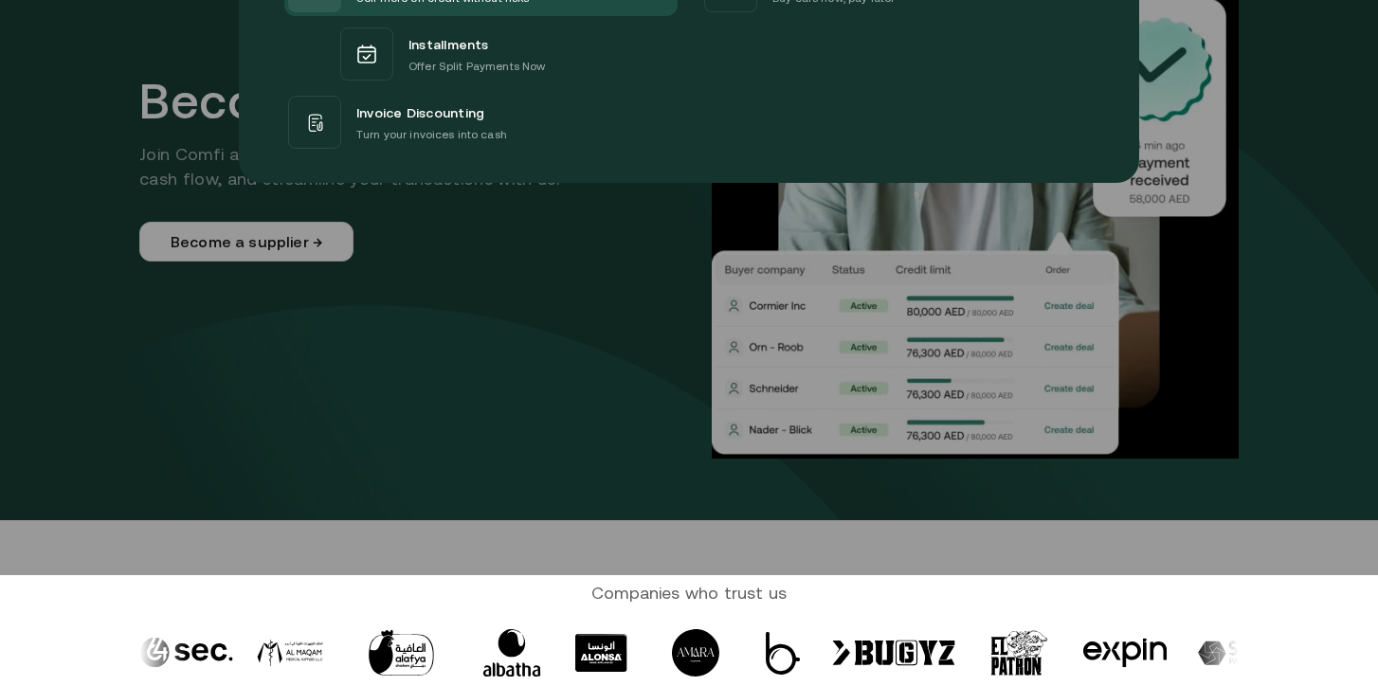
scroll to position [0, 0]
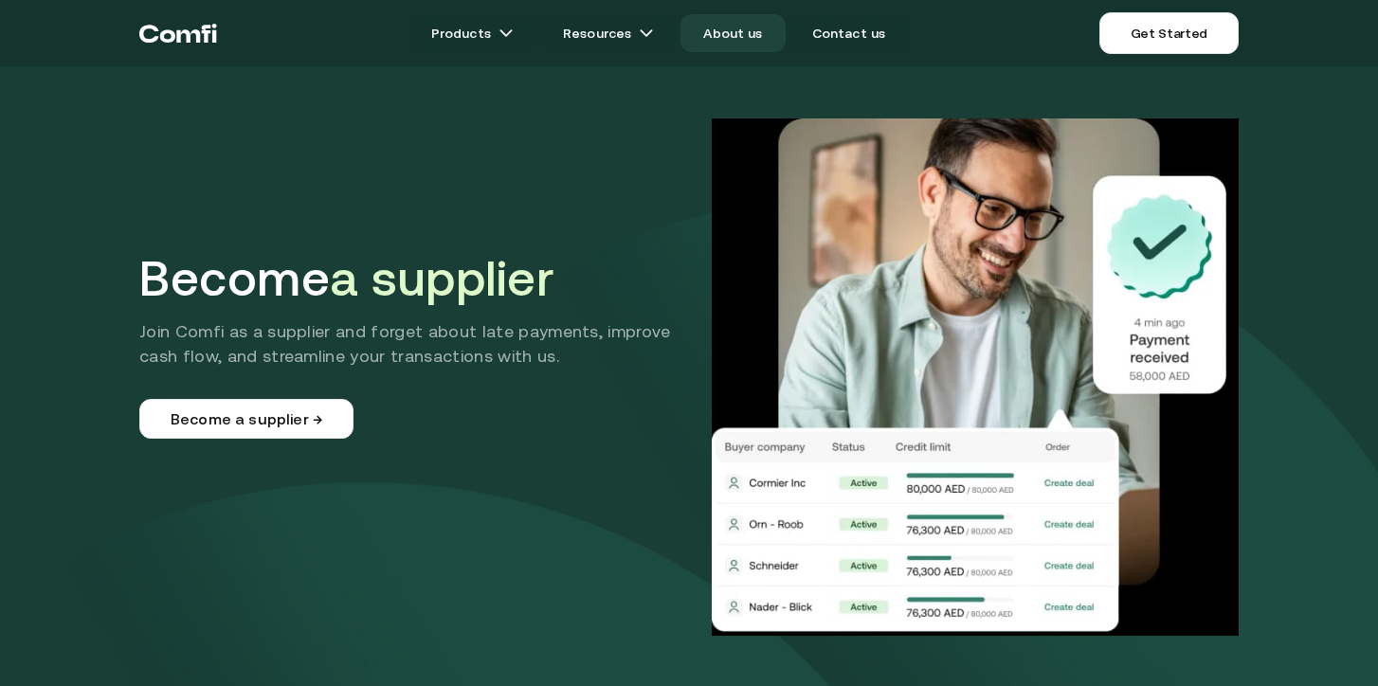
click at [748, 39] on link "About us" at bounding box center [732, 33] width 104 height 38
